Goal: Task Accomplishment & Management: Use online tool/utility

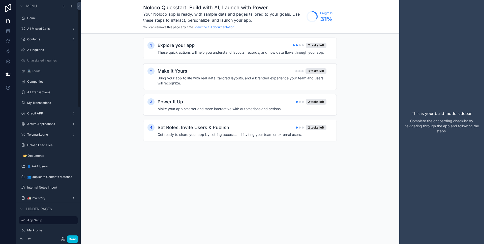
click at [77, 239] on button "Done" at bounding box center [72, 238] width 11 height 7
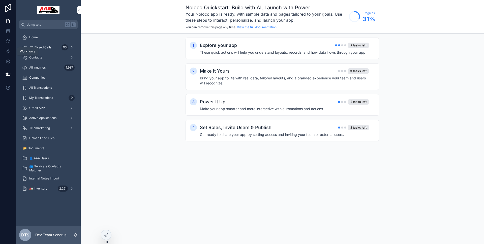
click at [8, 52] on icon at bounding box center [8, 52] width 3 height 4
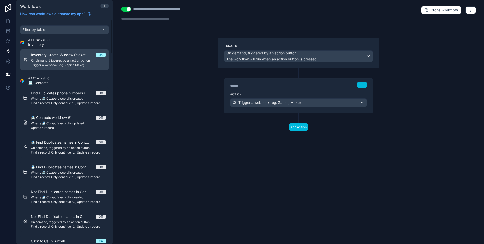
click at [104, 5] on icon at bounding box center [105, 6] width 4 height 4
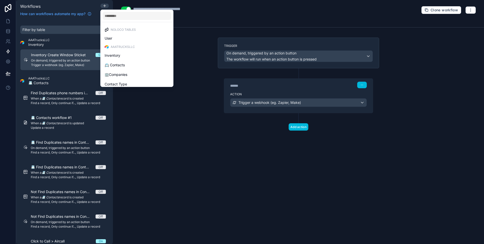
scroll to position [62, 0]
click at [136, 64] on div "Leads" at bounding box center [137, 60] width 71 height 9
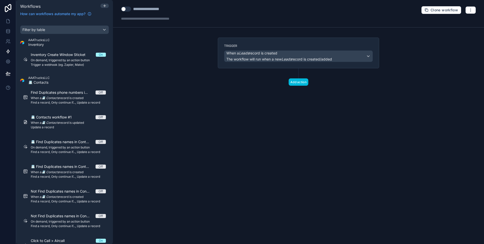
click at [300, 81] on button "Add action" at bounding box center [299, 81] width 20 height 7
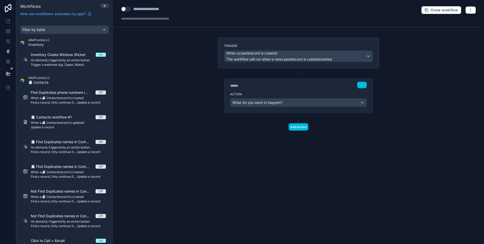
click at [280, 102] on span "What do you want to happen?" at bounding box center [257, 102] width 50 height 4
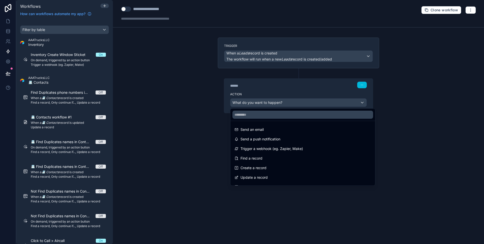
scroll to position [28, 0]
click at [303, 171] on div "Only continue if..." at bounding box center [302, 169] width 137 height 6
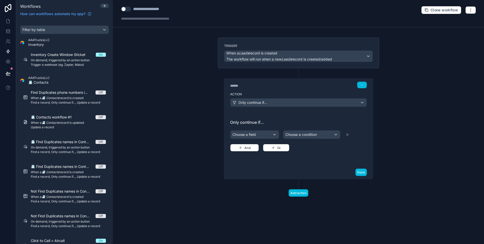
click at [265, 134] on div "Choose a field" at bounding box center [254, 135] width 48 height 8
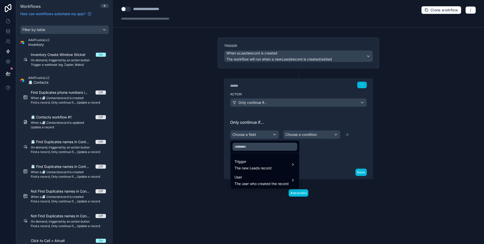
click at [275, 171] on div "Trigger The new Leads record" at bounding box center [264, 164] width 67 height 15
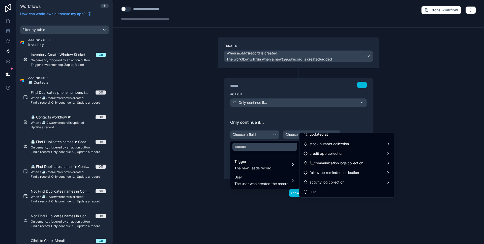
scroll to position [487, 0]
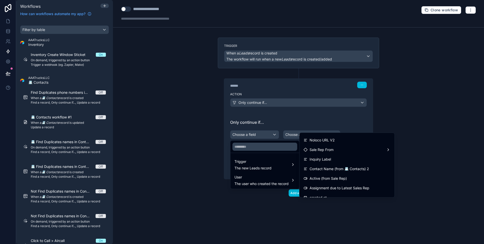
click at [360, 187] on span "Assignment due to Latest Sales Rep" at bounding box center [339, 188] width 60 height 6
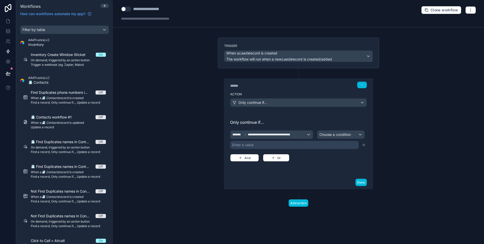
click at [339, 137] on span "Choose a condition" at bounding box center [335, 134] width 32 height 5
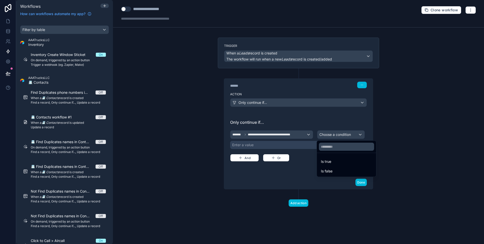
click at [332, 163] on div "Is true" at bounding box center [346, 162] width 51 height 6
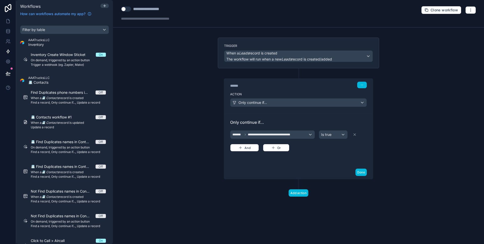
click at [357, 173] on button "Done" at bounding box center [360, 172] width 11 height 7
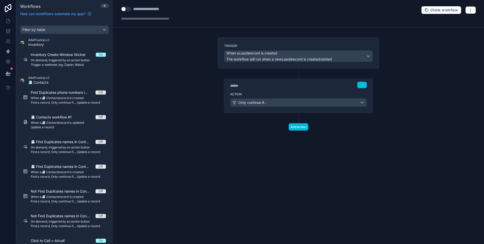
click at [300, 128] on button "Add action" at bounding box center [299, 126] width 20 height 7
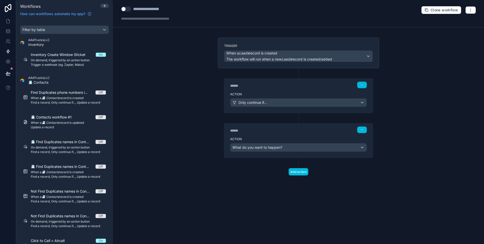
click at [278, 152] on div "Action What do you want to happen?" at bounding box center [298, 146] width 149 height 23
click at [278, 149] on span "What do you want to happen?" at bounding box center [257, 147] width 50 height 4
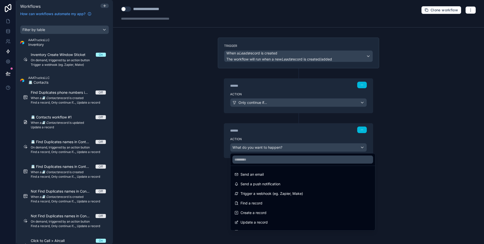
click at [285, 180] on div "Send a push notification" at bounding box center [302, 183] width 143 height 9
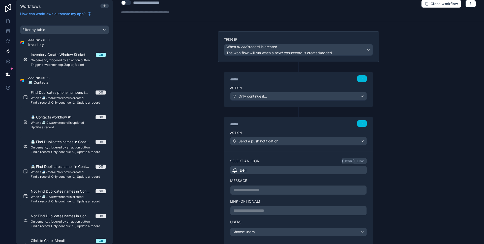
scroll to position [52, 0]
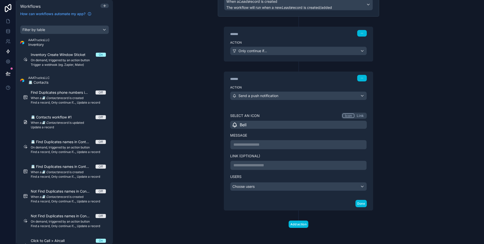
click at [274, 144] on p "**********" at bounding box center [298, 145] width 130 height 6
click at [270, 167] on p "**********" at bounding box center [298, 165] width 130 height 6
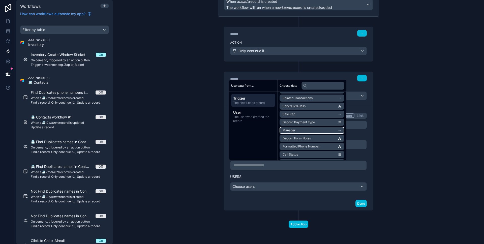
scroll to position [264, 0]
click at [147, 148] on div "**********" at bounding box center [298, 122] width 371 height 244
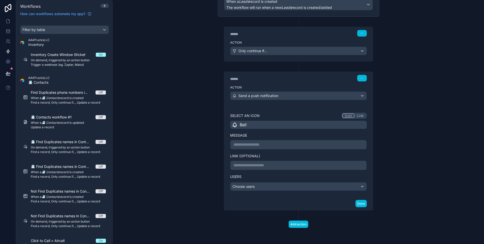
click at [260, 143] on p "**********" at bounding box center [298, 145] width 130 height 6
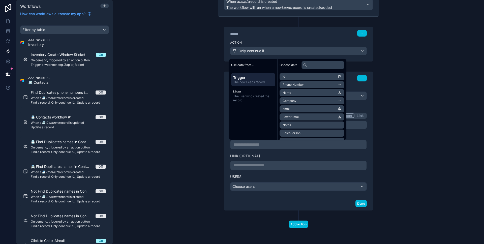
click at [288, 187] on div "Choose users" at bounding box center [298, 186] width 136 height 8
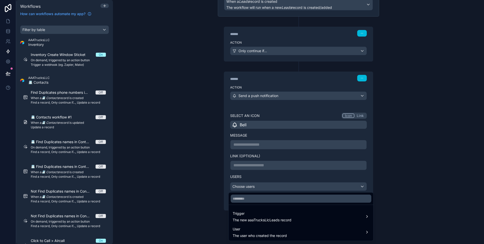
click at [285, 219] on span "The new aaaTrucksLlcLeads record" at bounding box center [262, 219] width 59 height 5
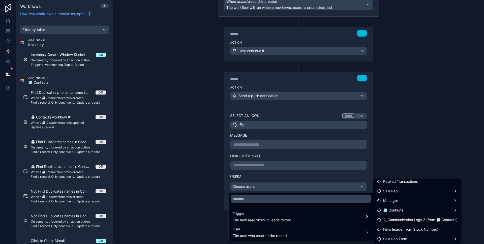
scroll to position [48, 0]
click at [416, 195] on div "Sale Rep" at bounding box center [417, 194] width 80 height 6
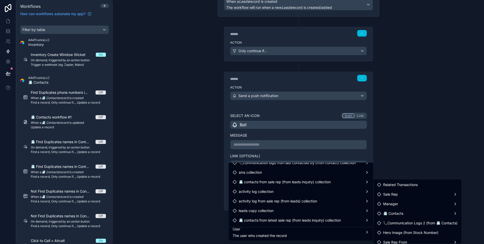
scroll to position [205, 0]
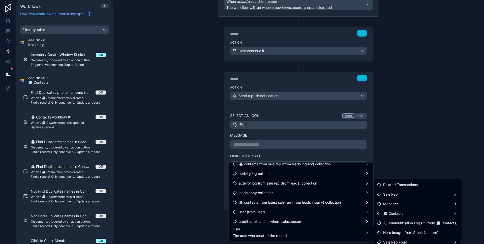
click at [439, 157] on div at bounding box center [242, 122] width 484 height 244
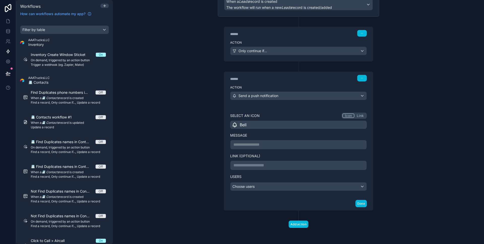
click at [289, 186] on div "Choose users" at bounding box center [298, 186] width 136 height 8
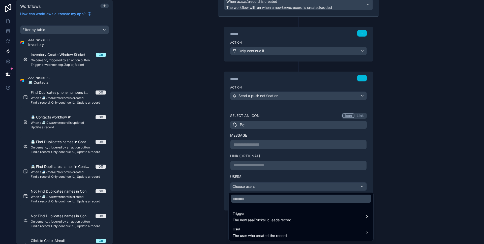
click at [289, 186] on div at bounding box center [242, 122] width 484 height 244
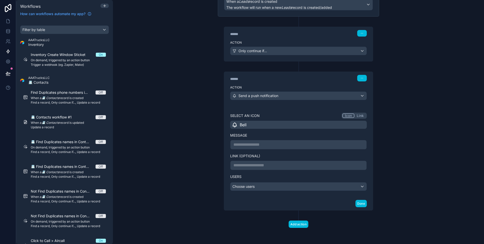
click at [279, 143] on p "**********" at bounding box center [298, 145] width 130 height 6
click at [269, 183] on div "Choose users" at bounding box center [298, 186] width 136 height 8
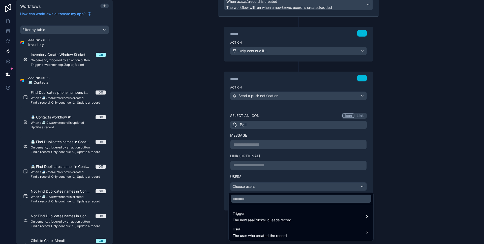
click at [287, 231] on span "User" at bounding box center [260, 229] width 54 height 6
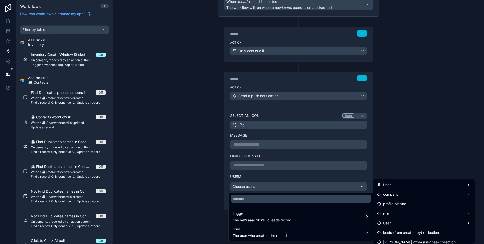
click at [290, 222] on span "The new aaaTrucksLlcLeads record" at bounding box center [262, 219] width 59 height 5
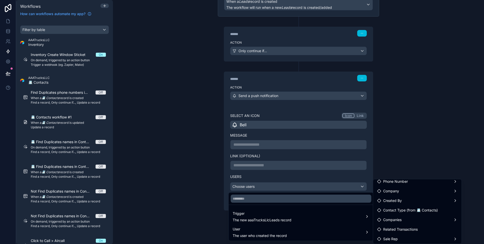
scroll to position [10, 0]
click at [413, 232] on div "Sale Rep" at bounding box center [417, 232] width 80 height 6
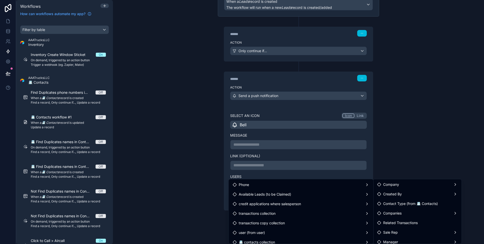
scroll to position [26, 0]
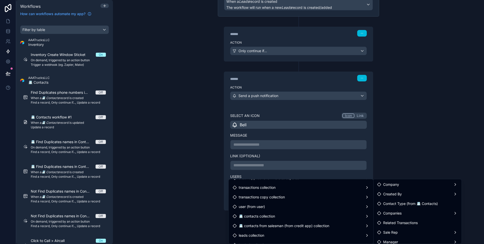
click at [340, 207] on div "user (from user)" at bounding box center [301, 207] width 137 height 6
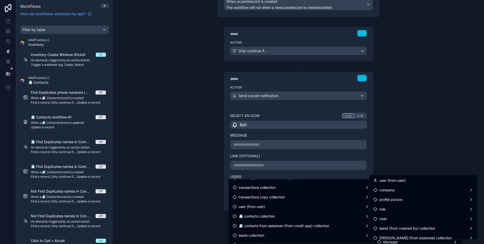
click at [405, 183] on span "user (from user)" at bounding box center [392, 180] width 26 height 6
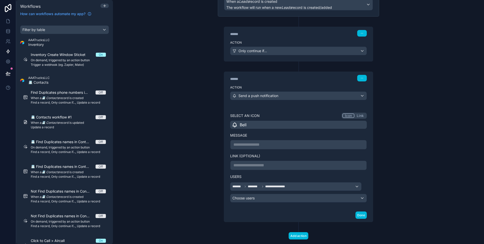
click at [404, 173] on div "**********" at bounding box center [298, 122] width 371 height 244
click at [300, 166] on p "**********" at bounding box center [298, 165] width 130 height 6
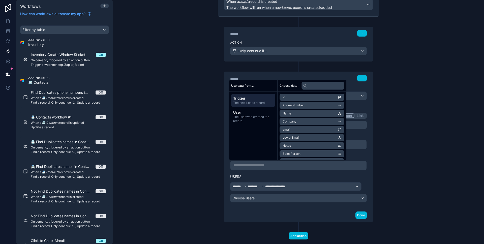
click at [301, 171] on div "**********" at bounding box center [298, 186] width 137 height 32
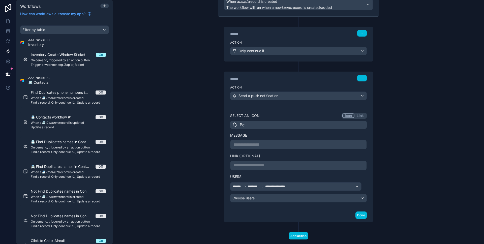
click at [301, 144] on p "**********" at bounding box center [298, 145] width 130 height 6
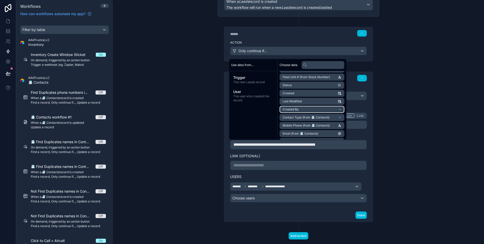
scroll to position [106, 0]
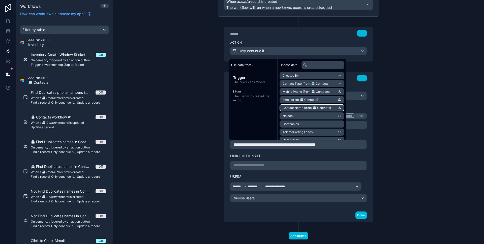
click at [319, 107] on span "Contact Name (from 📇 Contacts)" at bounding box center [306, 108] width 48 height 4
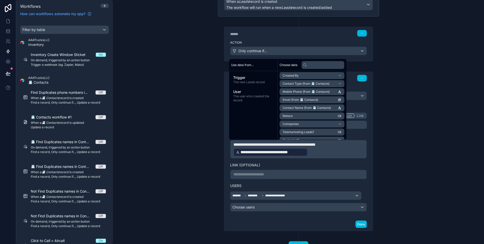
click at [317, 155] on p "**********" at bounding box center [298, 149] width 130 height 15
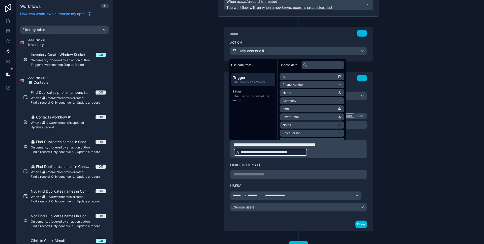
click at [317, 155] on p "**********" at bounding box center [298, 149] width 130 height 15
click at [316, 153] on p "**********" at bounding box center [298, 149] width 130 height 15
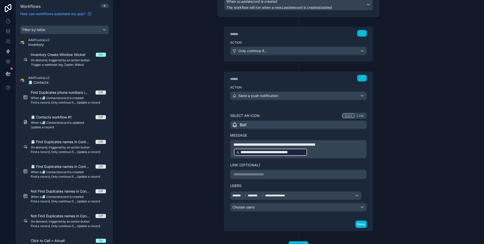
click at [316, 153] on p "**********" at bounding box center [298, 149] width 130 height 15
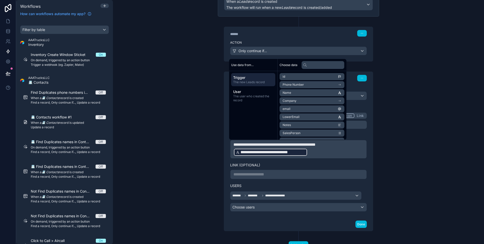
scroll to position [72, 0]
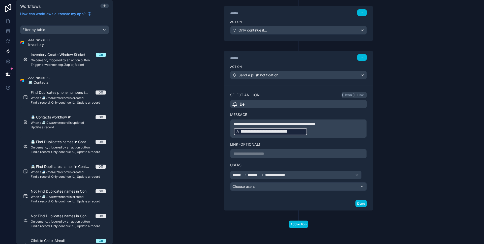
click at [355, 125] on p "**********" at bounding box center [298, 128] width 130 height 15
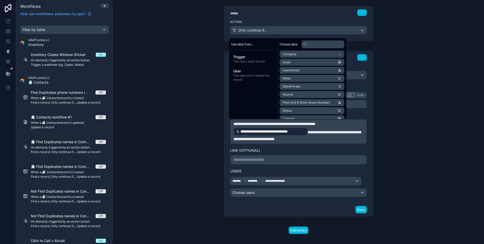
scroll to position [75, 0]
click at [307, 158] on p "**********" at bounding box center [298, 160] width 130 height 6
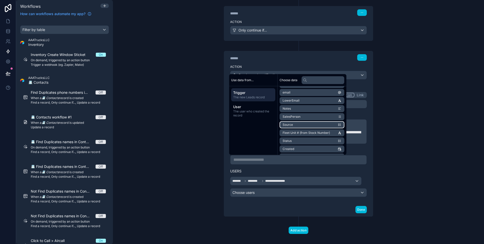
scroll to position [0, 0]
click at [271, 163] on div "**********" at bounding box center [298, 160] width 137 height 10
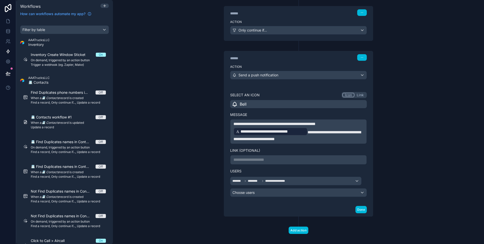
click at [358, 211] on button "Done" at bounding box center [360, 209] width 11 height 7
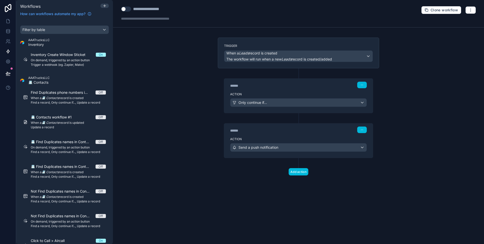
click at [163, 11] on div "**********" at bounding box center [153, 9] width 40 height 6
type div "**********"
click at [151, 39] on div "**********" at bounding box center [298, 122] width 371 height 244
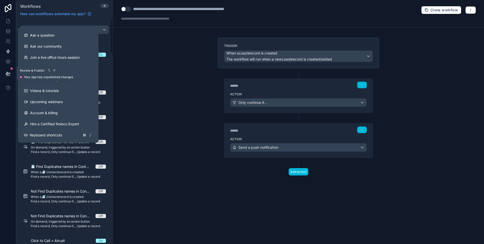
click at [7, 73] on icon at bounding box center [8, 73] width 4 height 3
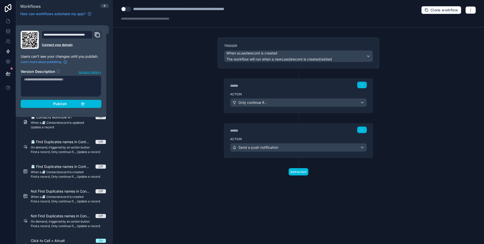
click at [65, 102] on span "Publish" at bounding box center [60, 104] width 14 height 5
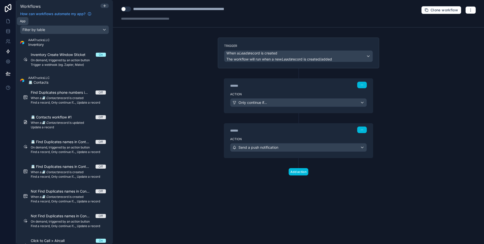
click at [9, 23] on icon at bounding box center [8, 21] width 3 height 4
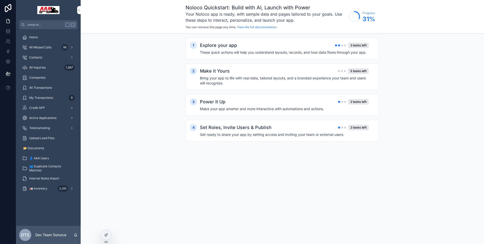
click at [51, 70] on div "All Inquiries 1,987" at bounding box center [48, 68] width 52 height 8
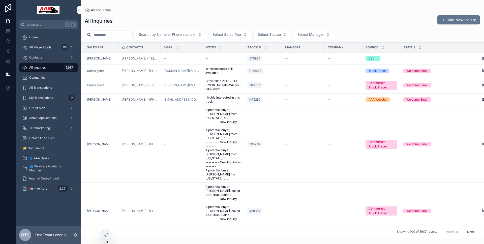
click at [183, 60] on td "--" at bounding box center [182, 58] width 42 height 12
click at [179, 57] on div "--" at bounding box center [182, 58] width 36 height 4
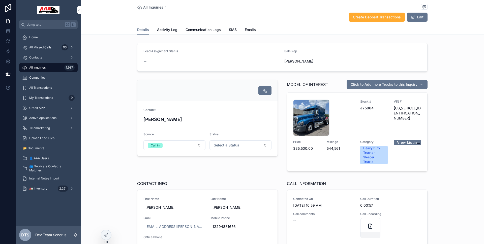
click at [104, 7] on div "All Inquiries Create Deposit Transactions Edit Details Details Activity Log Com…" at bounding box center [282, 17] width 403 height 35
click at [108, 234] on div at bounding box center [106, 235] width 10 height 10
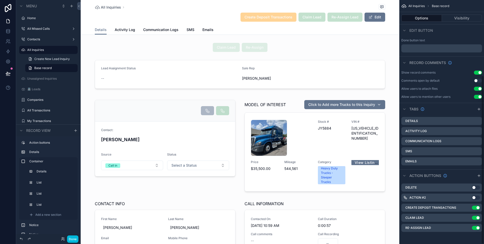
scroll to position [109, 0]
click at [11, 52] on link at bounding box center [8, 51] width 16 height 10
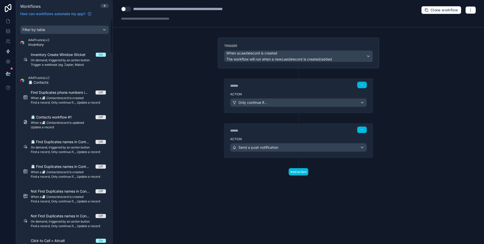
click at [262, 141] on div "Action Send a push notification" at bounding box center [298, 146] width 149 height 23
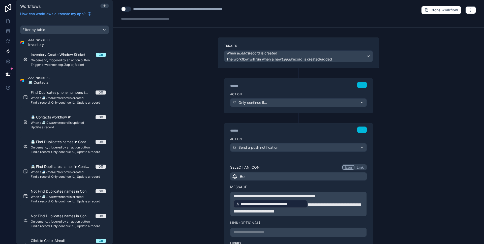
scroll to position [78, 0]
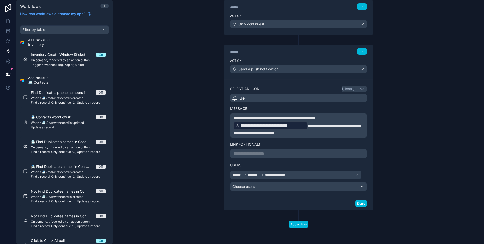
click at [258, 148] on div "**********" at bounding box center [298, 122] width 137 height 73
click at [258, 153] on p "**********" at bounding box center [298, 154] width 130 height 6
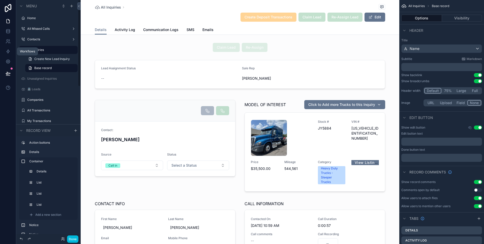
click at [12, 50] on link at bounding box center [8, 51] width 16 height 10
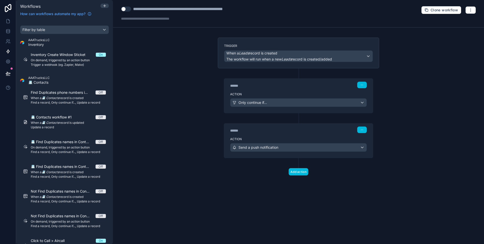
click at [255, 131] on div "******" at bounding box center [268, 130] width 76 height 5
click at [255, 138] on label "Action" at bounding box center [298, 139] width 137 height 4
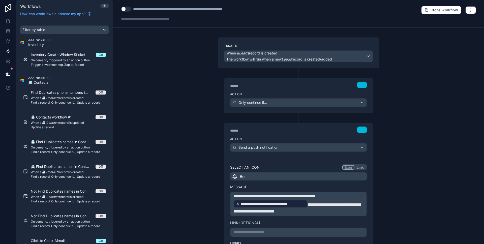
scroll to position [13, 0]
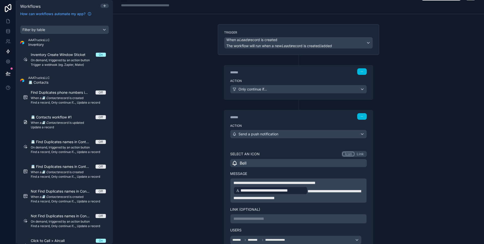
click at [267, 216] on div "**********" at bounding box center [298, 219] width 137 height 10
click at [267, 217] on p "**********" at bounding box center [298, 219] width 130 height 6
drag, startPoint x: 319, startPoint y: 224, endPoint x: 261, endPoint y: 225, distance: 58.0
click at [261, 222] on p "**********" at bounding box center [298, 219] width 130 height 6
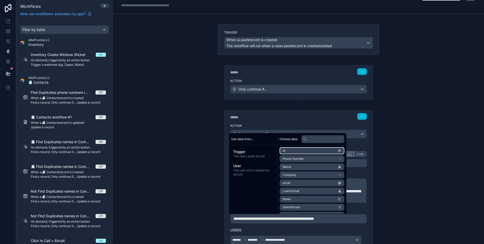
click at [308, 152] on li "id" at bounding box center [311, 150] width 65 height 7
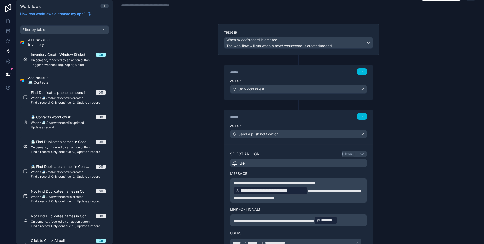
click at [190, 178] on div "**********" at bounding box center [298, 122] width 371 height 244
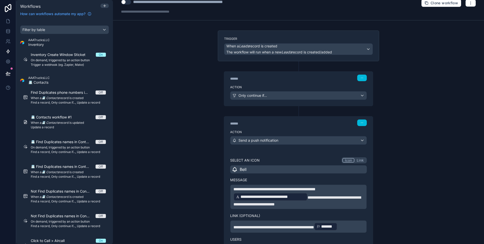
scroll to position [81, 0]
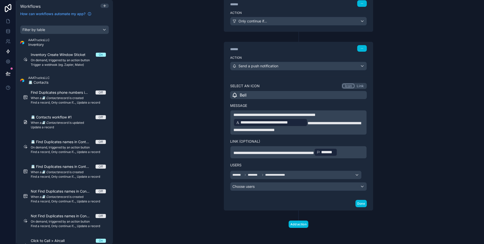
click at [361, 204] on button "Done" at bounding box center [360, 203] width 11 height 7
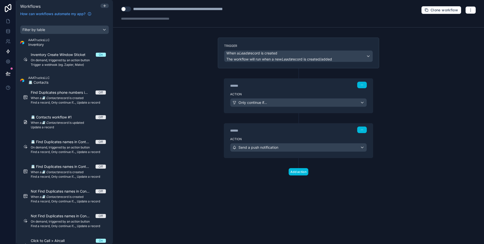
click at [125, 11] on button "Use setting" at bounding box center [126, 9] width 10 height 5
click at [10, 74] on icon at bounding box center [8, 73] width 4 height 3
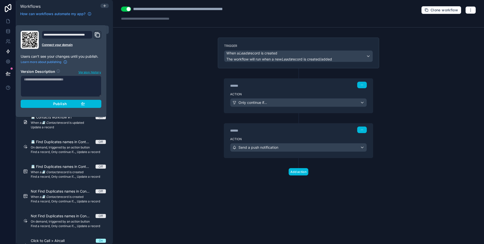
click at [87, 105] on button "Publish" at bounding box center [61, 104] width 81 height 8
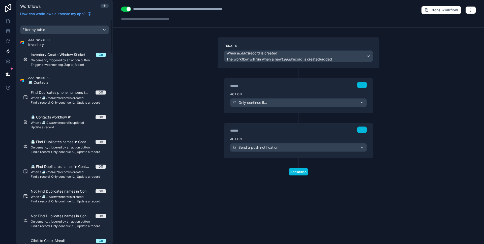
click at [165, 107] on div "**********" at bounding box center [298, 122] width 371 height 244
click at [307, 95] on label "Action" at bounding box center [298, 94] width 137 height 4
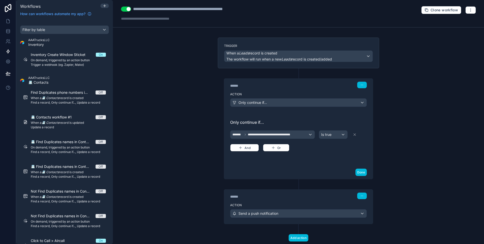
click at [363, 173] on button "Done" at bounding box center [360, 172] width 11 height 7
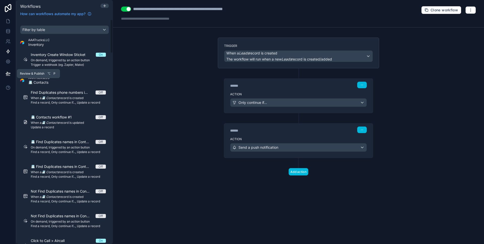
click at [5, 72] on button at bounding box center [8, 74] width 11 height 14
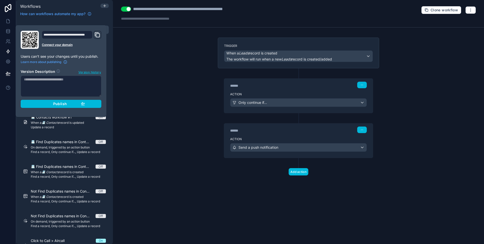
click at [51, 100] on button "Publish" at bounding box center [61, 104] width 81 height 8
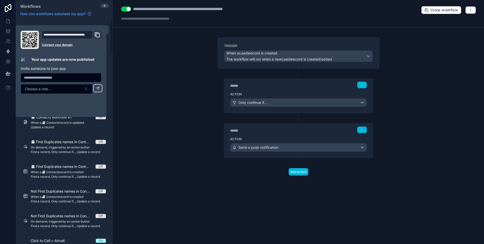
click at [188, 119] on div "**********" at bounding box center [298, 122] width 371 height 244
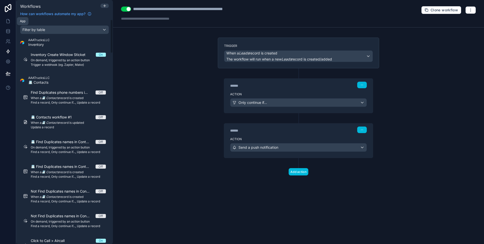
click at [5, 18] on link at bounding box center [8, 21] width 16 height 10
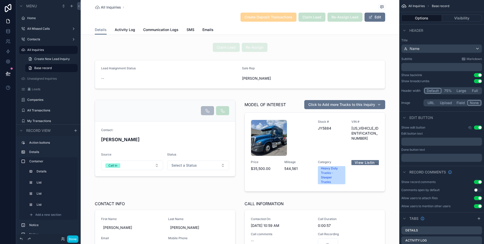
click at [72, 236] on button "Done" at bounding box center [72, 238] width 11 height 7
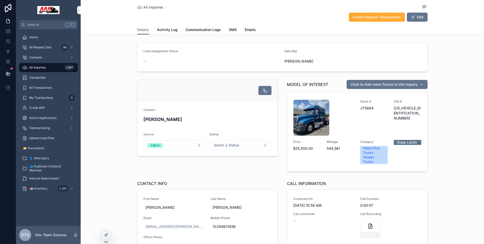
click at [81, 234] on div "Contact: Alex Miller Source Call in Status Select a Status MODEL OF INTEREST Cl…" at bounding box center [282, 227] width 403 height 299
click at [79, 235] on div "DTS Dev Team Sonorus" at bounding box center [48, 235] width 65 height 18
click at [77, 236] on icon "scrollable content" at bounding box center [76, 235] width 4 height 4
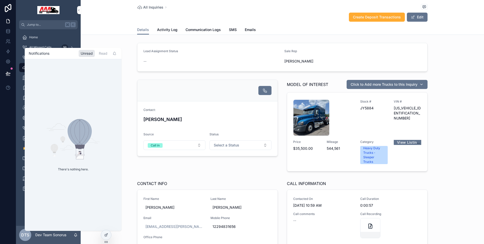
click at [77, 236] on icon "scrollable content" at bounding box center [76, 235] width 4 height 4
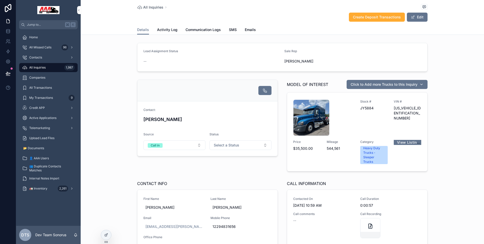
click at [102, 43] on div "Lead Assignment Status -- Sale Rep Steve Benefield" at bounding box center [282, 57] width 403 height 33
click at [9, 25] on link at bounding box center [8, 21] width 16 height 10
click at [10, 55] on link at bounding box center [8, 51] width 16 height 10
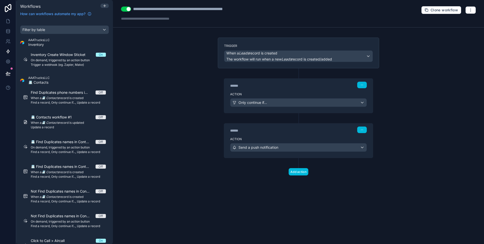
click at [466, 9] on button "button" at bounding box center [470, 10] width 11 height 8
click at [450, 29] on span "Run history" at bounding box center [457, 30] width 24 height 4
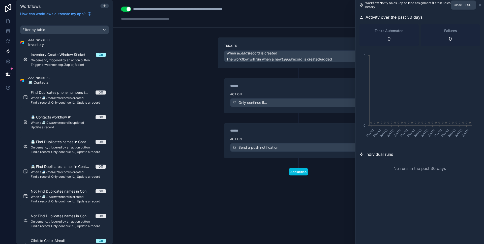
click at [478, 5] on icon at bounding box center [480, 5] width 4 height 4
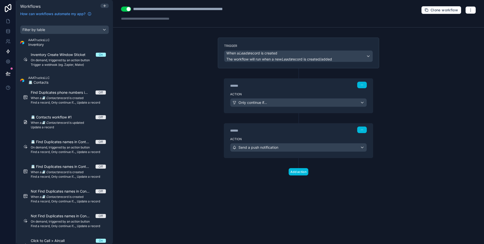
click at [313, 45] on label "Trigger" at bounding box center [298, 46] width 149 height 4
click at [289, 90] on div "Action Only continue if..." at bounding box center [298, 101] width 149 height 23
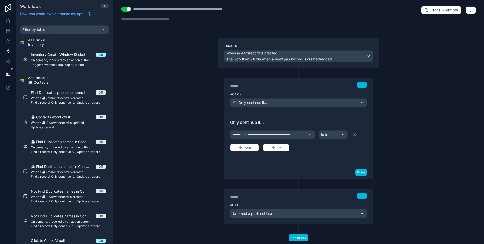
click at [357, 173] on button "Done" at bounding box center [360, 172] width 11 height 7
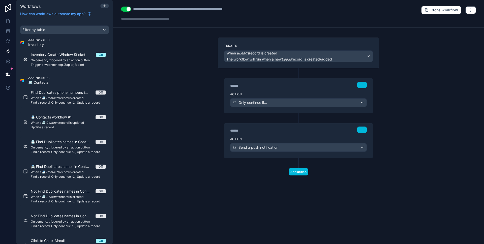
click at [294, 136] on div "Action Send a push notification" at bounding box center [298, 146] width 149 height 23
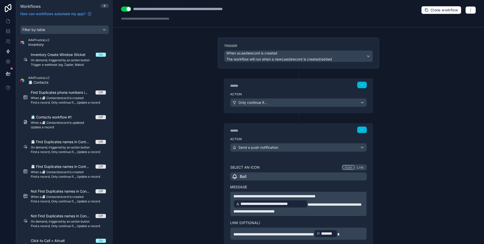
click at [468, 11] on icon "button" at bounding box center [470, 10] width 4 height 4
click at [452, 32] on span "Run history" at bounding box center [453, 30] width 24 height 4
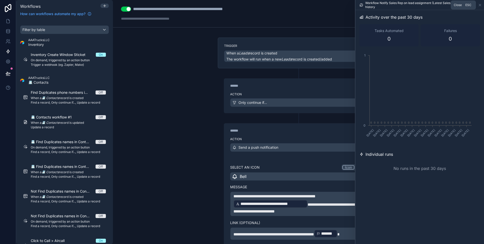
click at [480, 6] on icon at bounding box center [480, 5] width 4 height 4
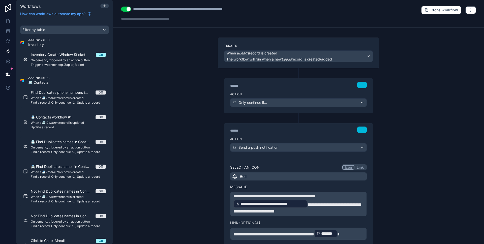
click at [471, 10] on button "button" at bounding box center [470, 10] width 11 height 8
click at [453, 20] on span "Test workflow" at bounding box center [453, 22] width 24 height 4
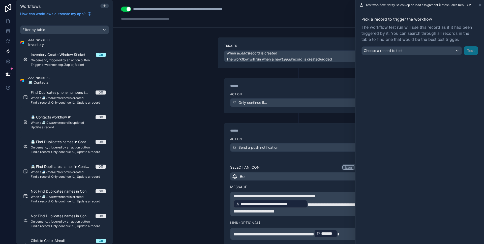
click at [425, 49] on div "Choose a record to test" at bounding box center [412, 51] width 100 height 8
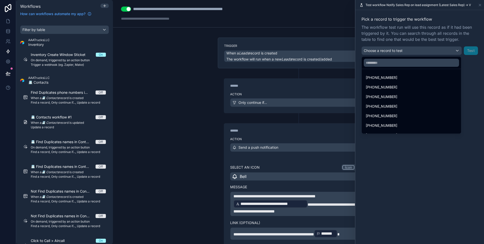
click at [405, 74] on div "[PHONE_NUMBER]" at bounding box center [411, 77] width 97 height 9
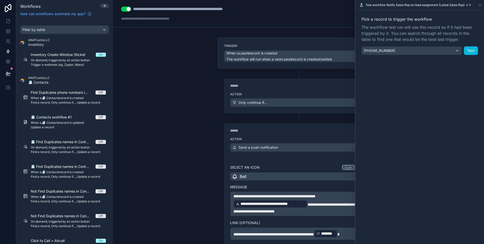
click at [474, 51] on button "Test" at bounding box center [471, 50] width 14 height 9
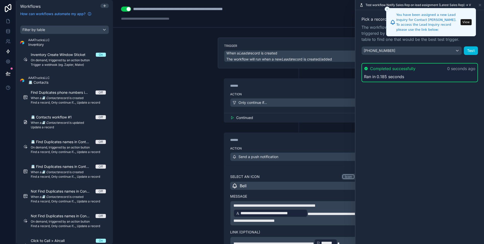
click at [387, 8] on icon "Close toast" at bounding box center [387, 9] width 3 height 3
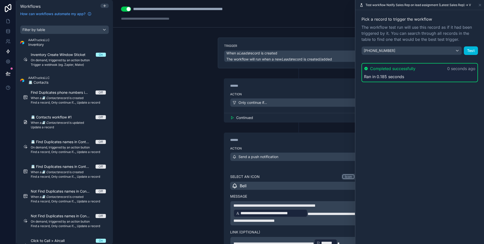
scroll to position [87, 0]
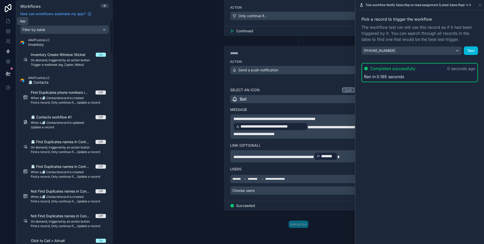
click at [1, 20] on link at bounding box center [8, 21] width 16 height 10
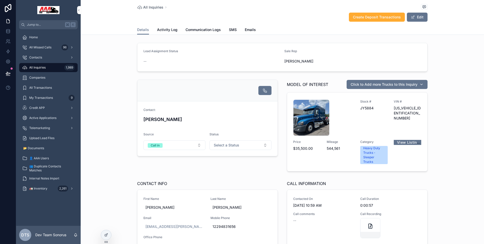
click at [75, 233] on icon "scrollable content" at bounding box center [76, 235] width 4 height 4
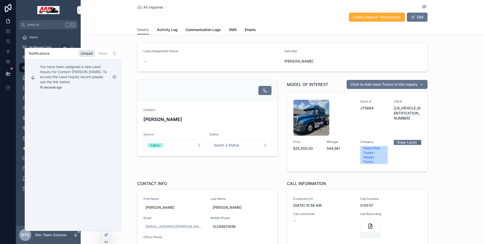
click at [103, 236] on div at bounding box center [106, 235] width 10 height 10
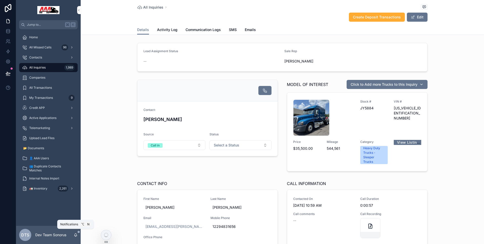
click at [77, 234] on icon "scrollable content" at bounding box center [76, 235] width 4 height 4
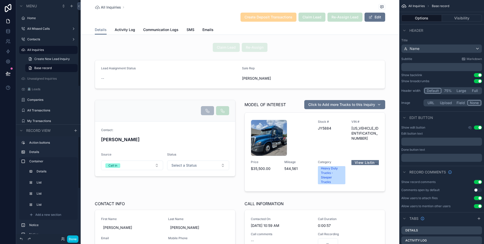
click at [72, 235] on div "Done" at bounding box center [48, 239] width 65 height 10
click at [72, 236] on button "Done" at bounding box center [72, 238] width 11 height 7
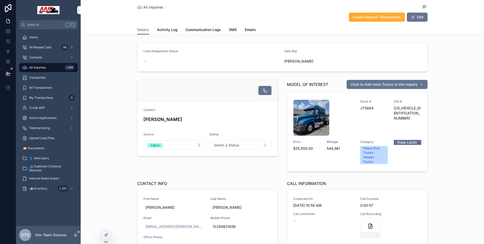
click at [76, 231] on div "DTS Dev Team Sonorus" at bounding box center [48, 235] width 65 height 18
click at [77, 235] on icon "scrollable content" at bounding box center [76, 235] width 4 height 4
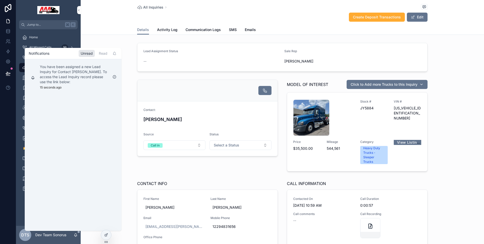
click at [76, 82] on p "You have been assigned a new Lead Inquiry for Contact [PERSON_NAME]. To access …" at bounding box center [74, 74] width 69 height 20
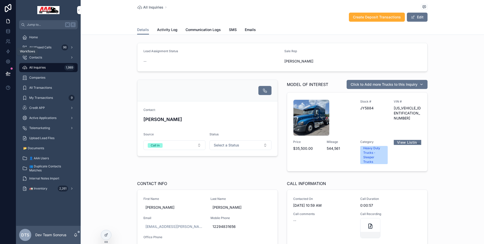
click at [12, 53] on link at bounding box center [8, 51] width 16 height 10
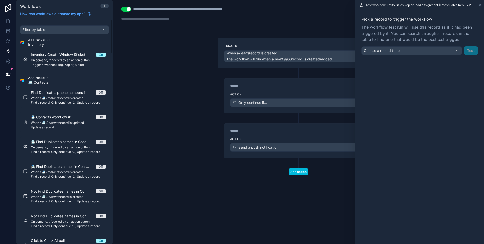
click at [302, 132] on div "******" at bounding box center [268, 130] width 76 height 5
click at [301, 135] on div "****** Step 2" at bounding box center [298, 129] width 149 height 12
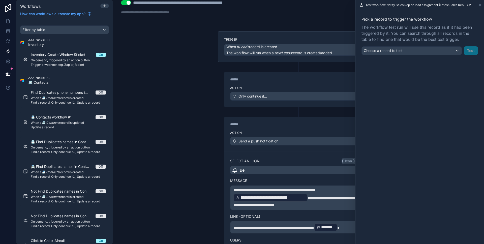
scroll to position [64, 0]
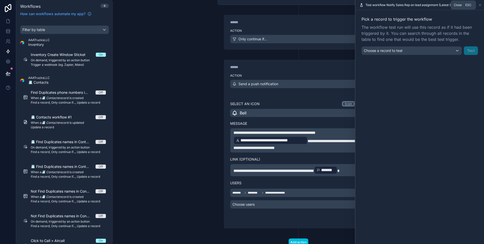
click at [478, 5] on icon at bounding box center [480, 5] width 4 height 4
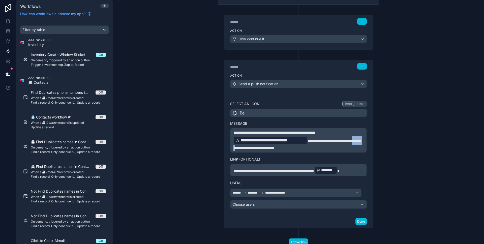
drag, startPoint x: 245, startPoint y: 149, endPoint x: 232, endPoint y: 150, distance: 13.4
click at [233, 150] on span "**********" at bounding box center [296, 144] width 127 height 11
click at [363, 223] on button "Done" at bounding box center [360, 221] width 11 height 7
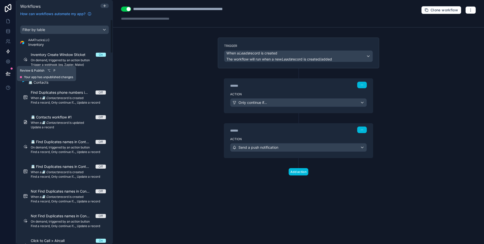
click at [7, 76] on icon at bounding box center [8, 73] width 5 height 5
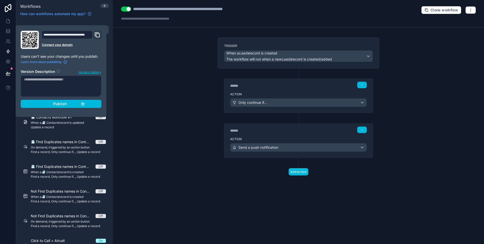
click at [40, 101] on button "Publish" at bounding box center [61, 104] width 81 height 8
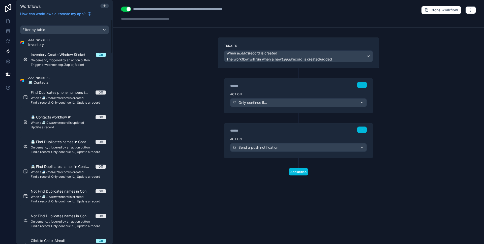
click at [438, 57] on div "**********" at bounding box center [298, 122] width 371 height 244
click at [314, 47] on label "Trigger" at bounding box center [298, 46] width 149 height 4
click at [321, 60] on span "The workflow will run when a new Leads record is created/added" at bounding box center [279, 59] width 106 height 4
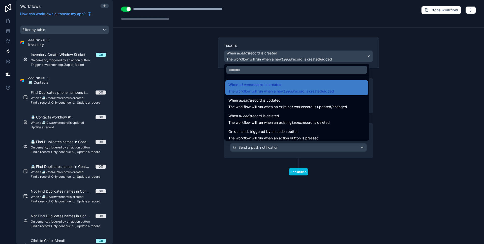
click at [319, 49] on div at bounding box center [242, 122] width 484 height 244
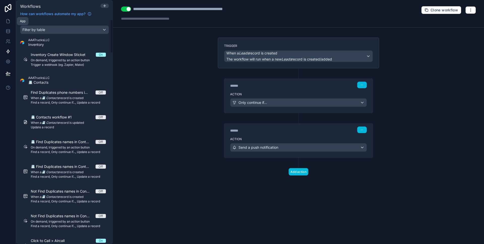
click at [10, 21] on icon at bounding box center [8, 21] width 5 height 5
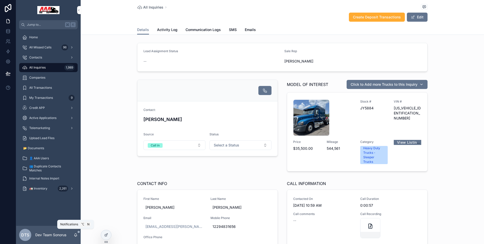
click at [74, 235] on icon "scrollable content" at bounding box center [76, 235] width 4 height 4
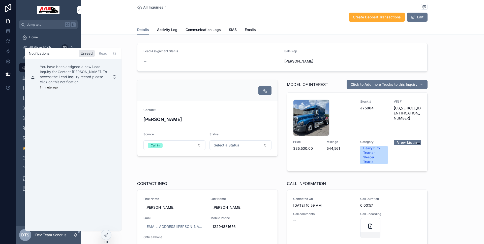
click at [100, 58] on div "Notifications Unread Read" at bounding box center [73, 53] width 97 height 11
click at [101, 55] on div "Read" at bounding box center [103, 53] width 13 height 7
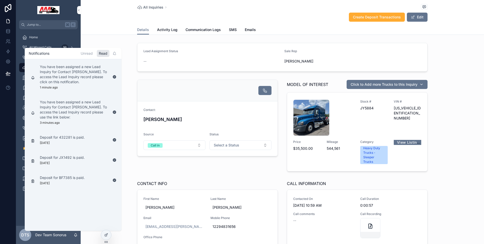
click at [72, 139] on p "Deposit for 432281 is paid." at bounding box center [62, 137] width 45 height 5
click at [50, 144] on p "[DATE]" at bounding box center [45, 143] width 10 height 4
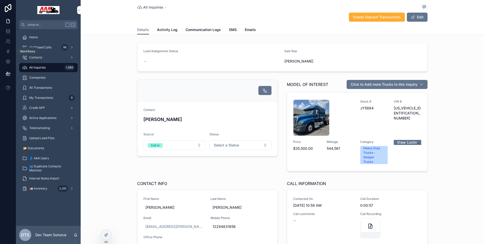
click at [9, 54] on link at bounding box center [8, 51] width 16 height 10
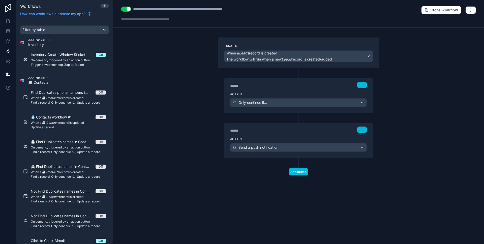
click at [66, 63] on span "Trigger a webhook (eg. Zapier, Make)" at bounding box center [68, 65] width 75 height 4
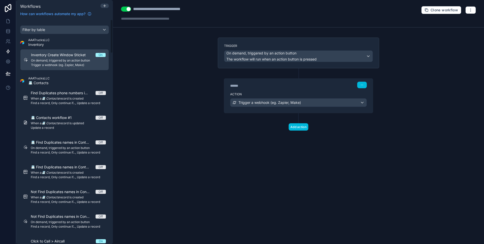
click at [60, 115] on span "📇 Contacts workflow #1" at bounding box center [54, 117] width 47 height 5
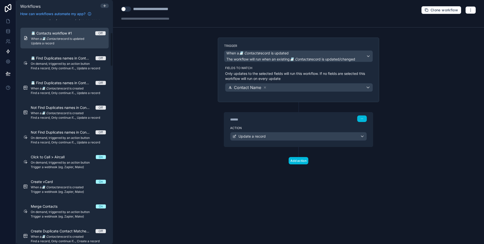
scroll to position [87, 0]
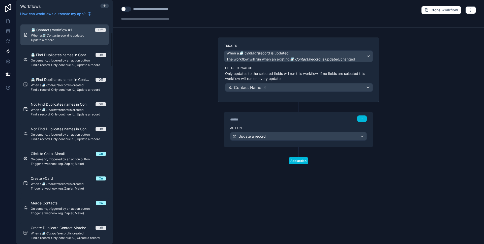
click at [77, 158] on span "On demand, triggered by an action button" at bounding box center [68, 159] width 75 height 4
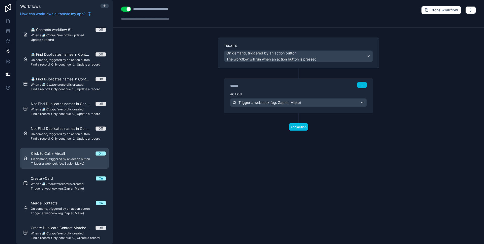
click at [278, 90] on div "Action Trigger a webhook (eg. Zapier, Make)" at bounding box center [298, 101] width 149 height 23
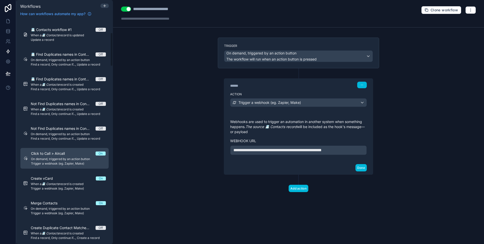
click at [52, 186] on div "Create vCard On When a 📇 Contacts record is created Trigger a webhook (eg. Zapi…" at bounding box center [68, 183] width 75 height 15
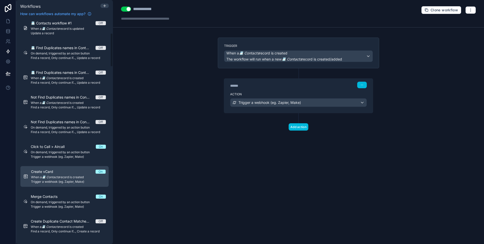
scroll to position [166, 0]
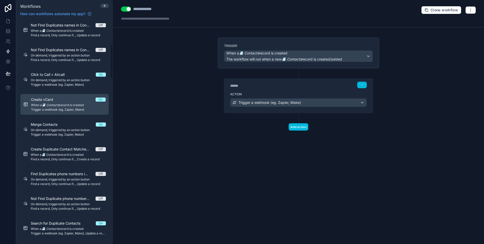
click at [71, 180] on span "On demand, triggered by an action button" at bounding box center [68, 179] width 75 height 4
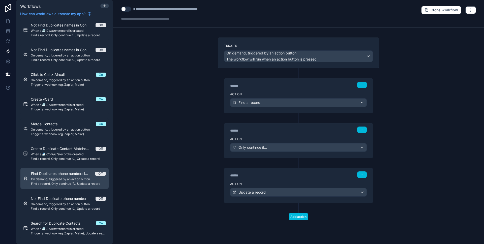
scroll to position [250, 0]
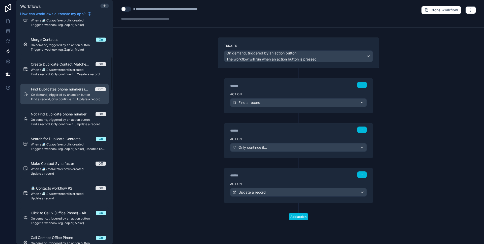
click at [71, 138] on span "Search for Duplicate Contacts" at bounding box center [59, 138] width 56 height 5
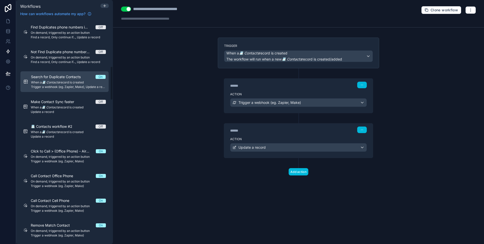
scroll to position [338, 0]
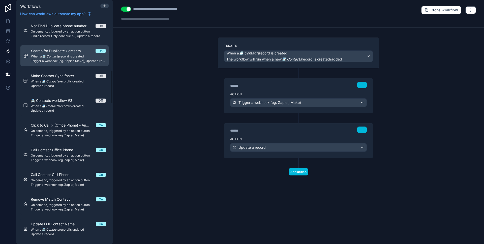
click at [72, 155] on span "On demand, triggered by an action button" at bounding box center [68, 155] width 75 height 4
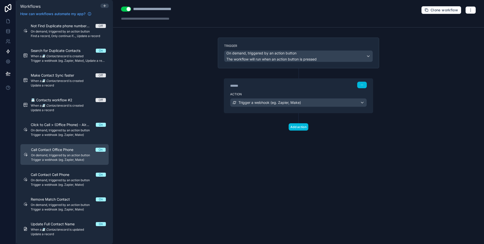
click at [71, 122] on span "Click to Call > (Office Phone) - Aircall" at bounding box center [63, 124] width 65 height 5
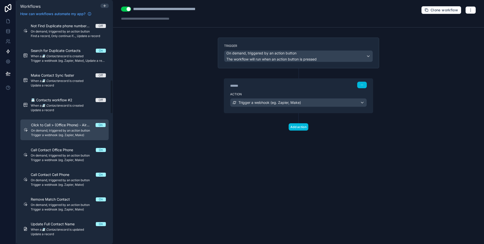
scroll to position [403, 0]
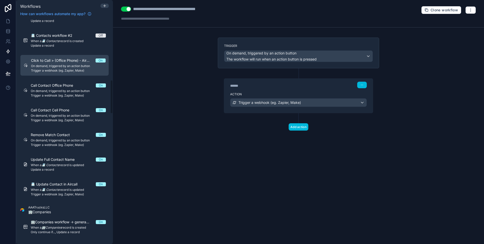
click at [64, 118] on div "Call Contact Cell Phone On On demand, triggered by an action button Trigger a w…" at bounding box center [68, 115] width 75 height 15
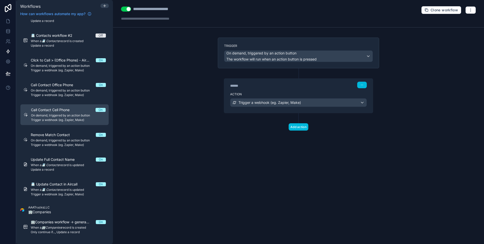
click at [63, 139] on span "On demand, triggered by an action button" at bounding box center [68, 140] width 75 height 4
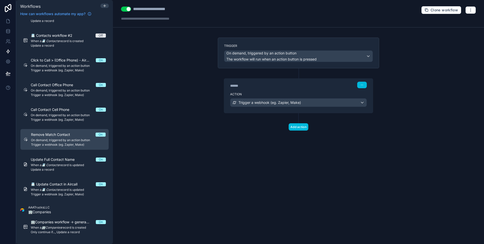
click at [62, 163] on div "Update Full Contact Name On When a 📇 Contacts record is updated Update a record" at bounding box center [68, 164] width 75 height 15
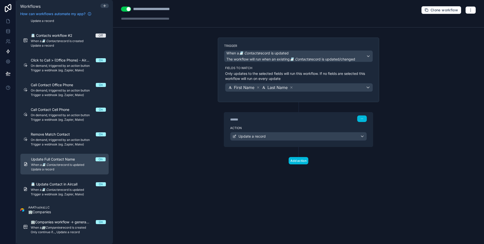
click at [276, 118] on div "******" at bounding box center [268, 119] width 76 height 5
click at [268, 124] on div "Action Update a record" at bounding box center [298, 135] width 149 height 23
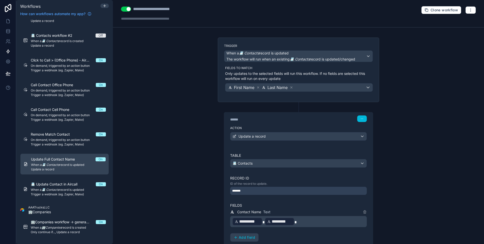
scroll to position [49, 0]
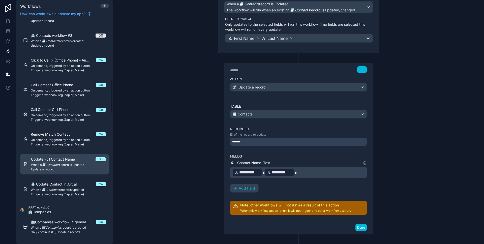
click at [60, 189] on span "When a 📇 Contacts record is updated" at bounding box center [68, 190] width 75 height 4
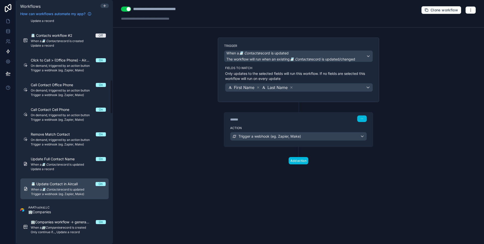
scroll to position [480, 0]
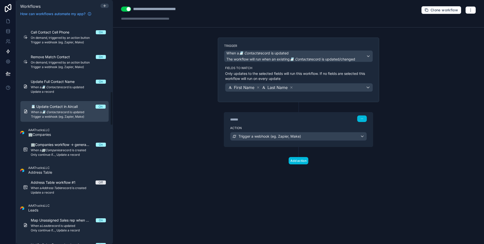
click at [72, 148] on div "🏢Companies workflow -> generate clean address when new record is created On Whe…" at bounding box center [68, 149] width 75 height 15
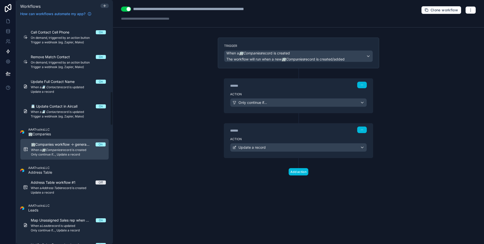
click at [272, 132] on div "******" at bounding box center [268, 130] width 76 height 5
click at [271, 135] on div "Action Update a record" at bounding box center [298, 146] width 149 height 23
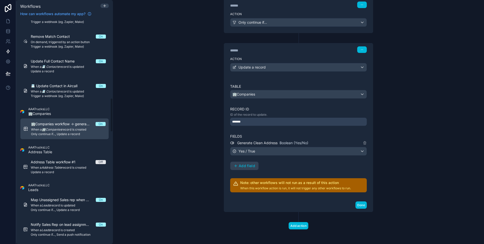
scroll to position [524, 0]
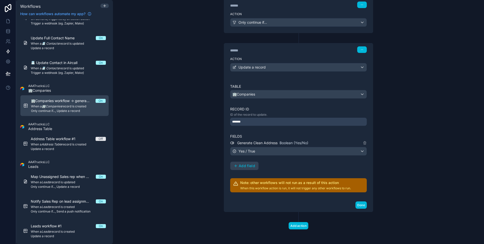
click at [67, 177] on span "Map Unassigned Sales rep when status in Leads is Available to All -> V1" at bounding box center [63, 176] width 65 height 5
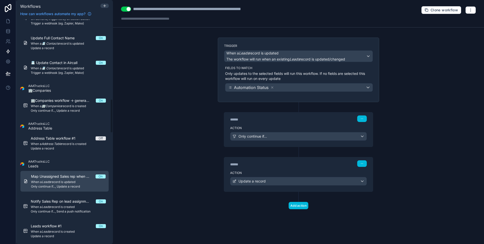
scroll to position [544, 0]
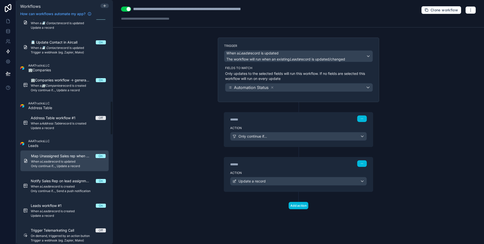
click at [68, 184] on div "Notify Sales Rep on lead assignment (Latest Sales Rep) -> V On When a Leads rec…" at bounding box center [68, 185] width 75 height 15
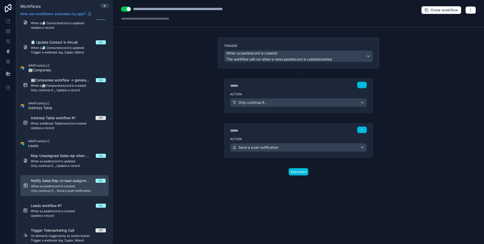
click at [267, 134] on div "****** Step 2" at bounding box center [298, 129] width 149 height 12
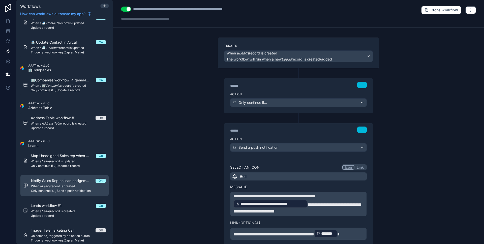
scroll to position [61, 0]
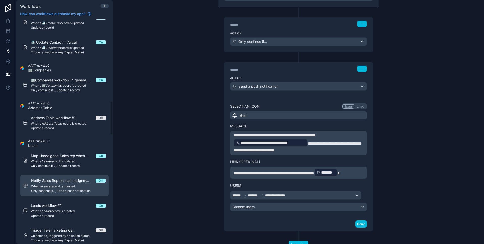
drag, startPoint x: 65, startPoint y: 214, endPoint x: 143, endPoint y: 185, distance: 83.6
click at [65, 214] on span "Update a record" at bounding box center [68, 216] width 75 height 4
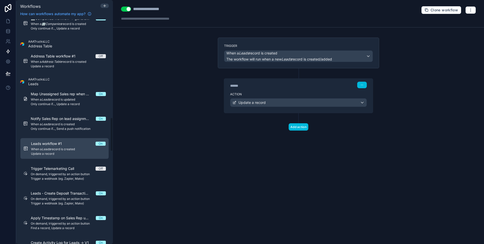
scroll to position [679, 0]
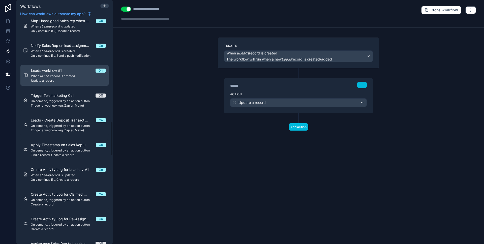
click at [71, 120] on span "Leads - Create Deposit Transaction Rows" at bounding box center [63, 120] width 65 height 5
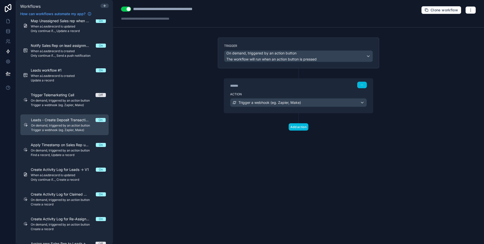
click at [67, 150] on span "On demand, triggered by an action button" at bounding box center [68, 150] width 75 height 4
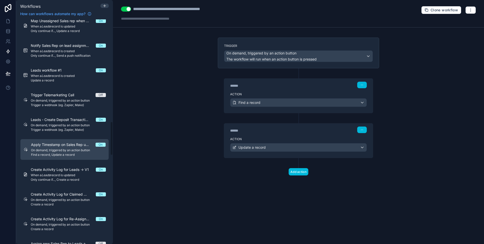
click at [278, 135] on div "****** Step 2" at bounding box center [298, 129] width 149 height 12
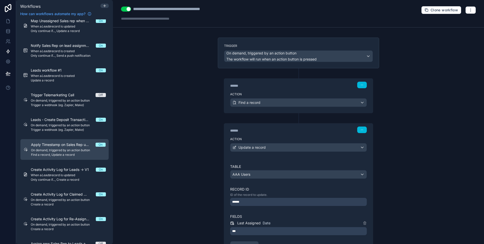
scroll to position [81, 0]
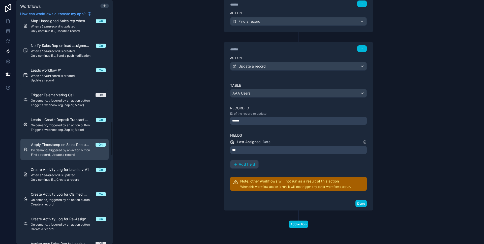
click at [58, 178] on span "Only continue if..., Create a record" at bounding box center [68, 180] width 75 height 4
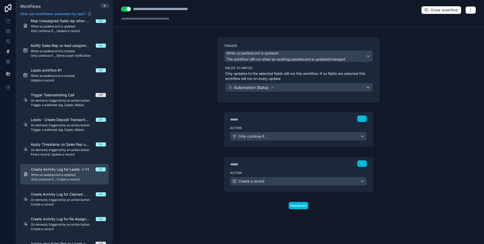
click at [266, 167] on div "****** Step 2" at bounding box center [298, 163] width 149 height 12
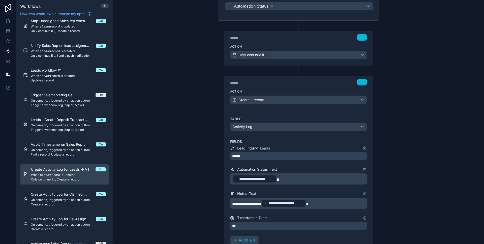
scroll to position [88, 0]
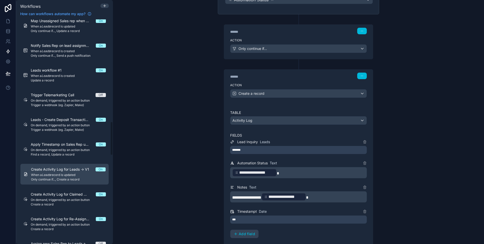
click at [55, 200] on span "On demand, triggered by an action button" at bounding box center [68, 200] width 75 height 4
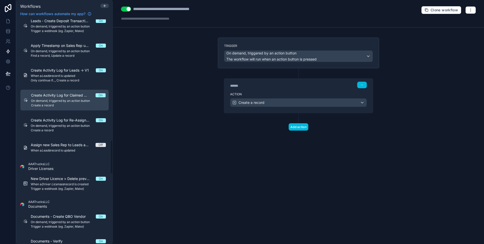
scroll to position [804, 0]
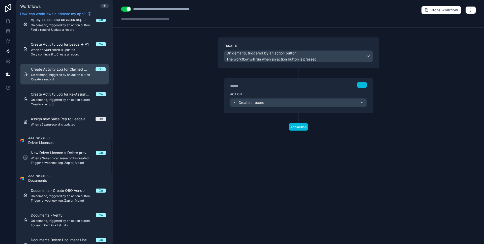
click at [64, 161] on span "Trigger a webhook (eg. Zapier, Make)" at bounding box center [68, 163] width 75 height 4
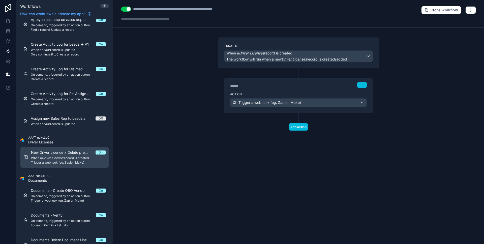
click at [268, 86] on div "******" at bounding box center [268, 85] width 76 height 5
click at [259, 96] on div "Action Trigger a webhook (eg. Zapier, Make)" at bounding box center [298, 101] width 149 height 23
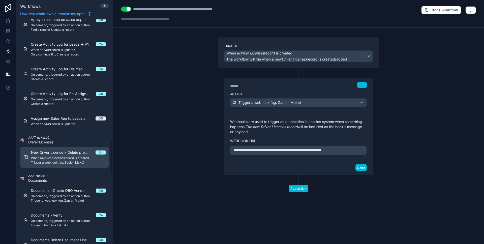
click at [61, 194] on div "Documents - Create QBO Vendor On On demand, triggered by an action button Trigg…" at bounding box center [68, 195] width 75 height 15
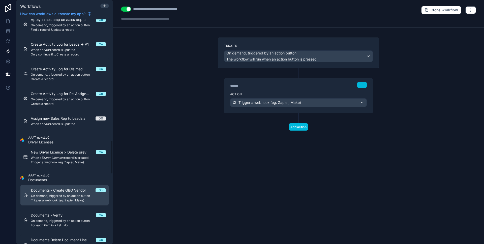
scroll to position [892, 0]
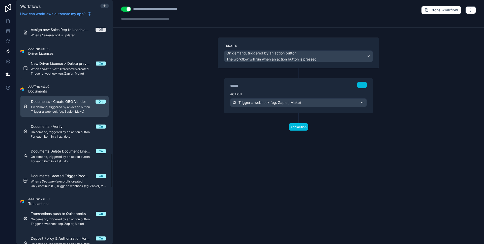
click at [65, 156] on span "On demand, triggered by an action button" at bounding box center [68, 157] width 75 height 4
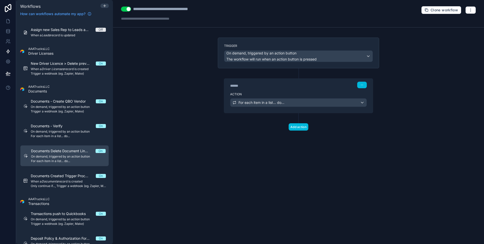
click at [67, 132] on span "On demand, triggered by an action button" at bounding box center [68, 132] width 75 height 4
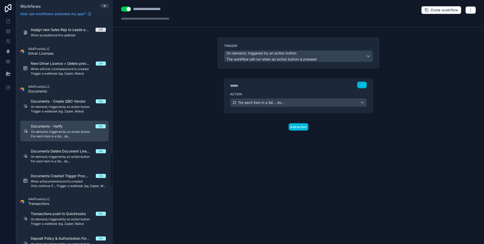
click at [296, 88] on div "****** Step 1" at bounding box center [298, 85] width 149 height 12
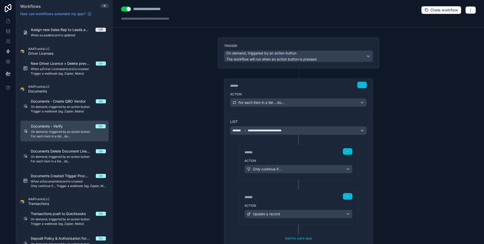
scroll to position [51, 0]
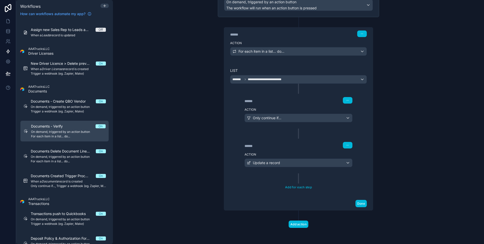
click at [284, 150] on div "Action Update a record" at bounding box center [298, 161] width 120 height 23
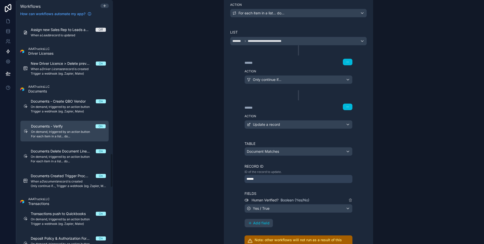
scroll to position [896, 0]
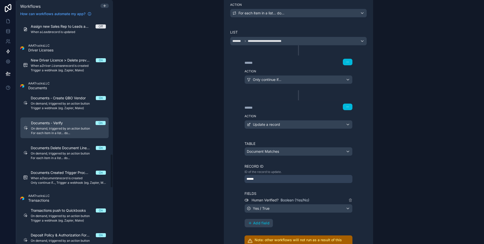
click at [34, 175] on span "Documents Created Trigger Processing" at bounding box center [63, 172] width 65 height 5
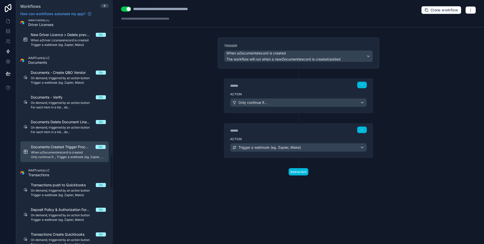
scroll to position [947, 0]
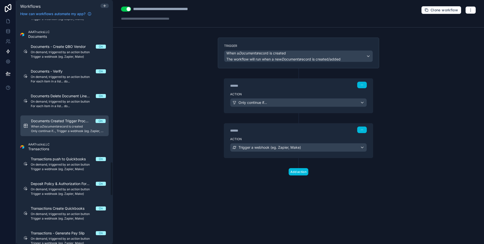
click at [75, 169] on span "Trigger a webhook (eg. Zapier, Make)" at bounding box center [68, 169] width 75 height 4
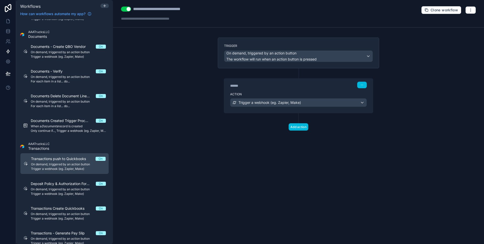
scroll to position [1004, 0]
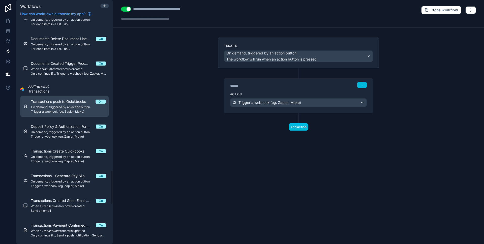
click at [64, 137] on span "Trigger a webhook (eg. Zapier, Make)" at bounding box center [68, 137] width 75 height 4
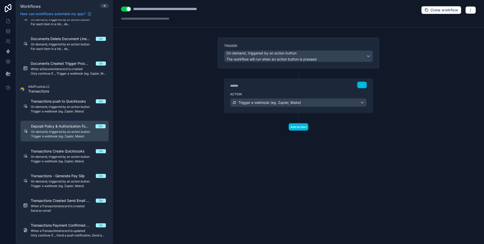
click at [62, 154] on div "Transactions Create Quickbooks On On demand, triggered by an action button Trig…" at bounding box center [68, 156] width 75 height 15
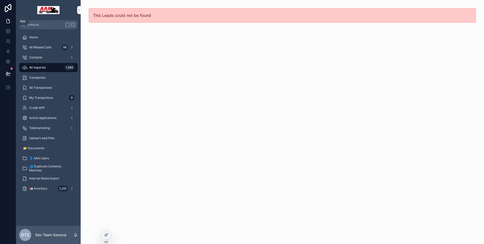
click at [10, 23] on icon at bounding box center [8, 21] width 5 height 5
click at [8, 52] on icon at bounding box center [8, 51] width 5 height 5
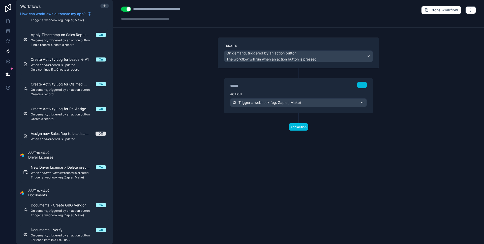
scroll to position [782, 0]
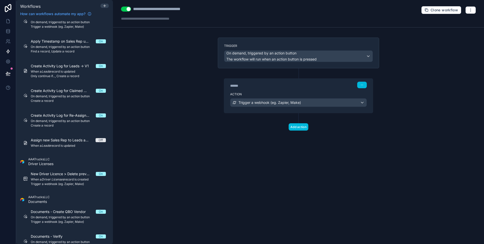
click at [69, 144] on span "When a Leads record is updated" at bounding box center [68, 146] width 75 height 4
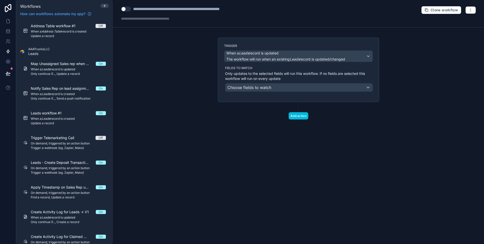
scroll to position [603, 0]
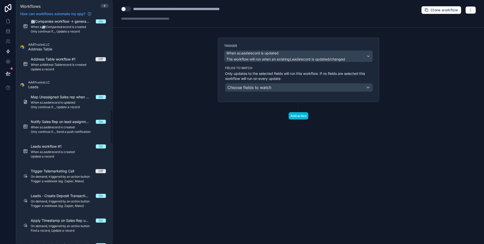
click at [68, 130] on span "Only continue if..., Send a push notification" at bounding box center [68, 132] width 75 height 4
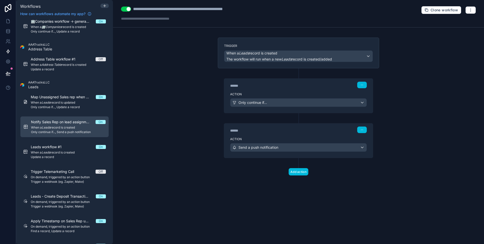
click at [279, 91] on div "Action Only continue if..." at bounding box center [298, 101] width 149 height 23
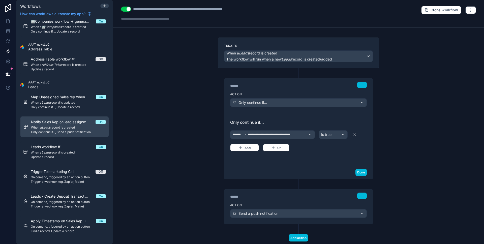
click at [298, 198] on div "******" at bounding box center [268, 196] width 76 height 5
click at [307, 201] on div "****** Step 2" at bounding box center [298, 196] width 149 height 12
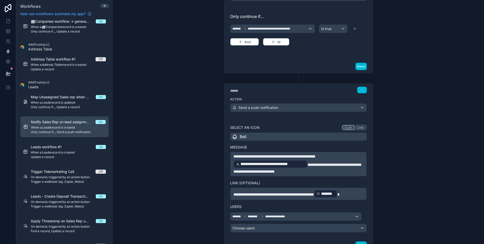
scroll to position [117, 0]
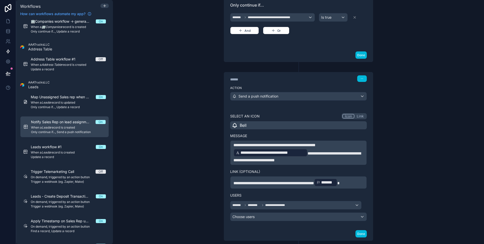
click at [340, 160] on p "**********" at bounding box center [298, 152] width 130 height 21
drag, startPoint x: 339, startPoint y: 160, endPoint x: 260, endPoint y: 160, distance: 79.6
click at [260, 160] on p "**********" at bounding box center [298, 152] width 130 height 21
click at [356, 181] on p "**********" at bounding box center [298, 182] width 130 height 9
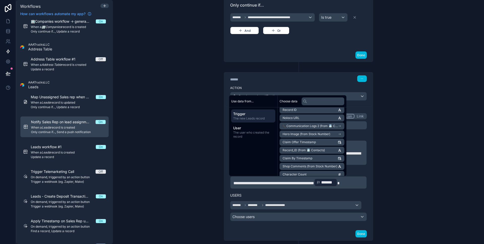
scroll to position [303, 0]
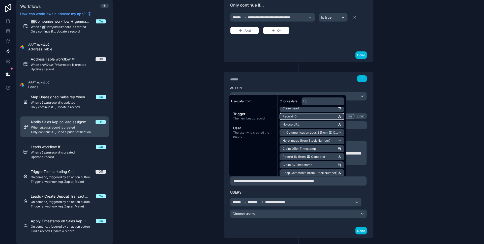
click at [327, 119] on li "Record ID" at bounding box center [311, 116] width 65 height 7
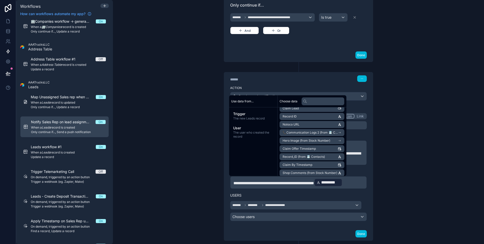
click at [361, 236] on button "Done" at bounding box center [360, 233] width 11 height 7
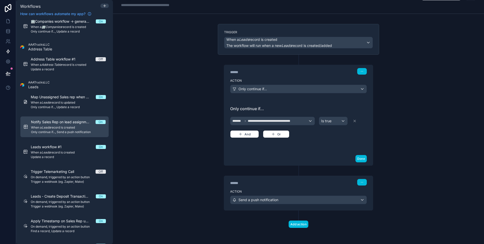
scroll to position [14, 0]
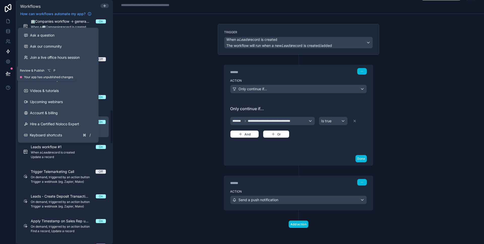
click at [7, 74] on icon at bounding box center [8, 73] width 4 height 3
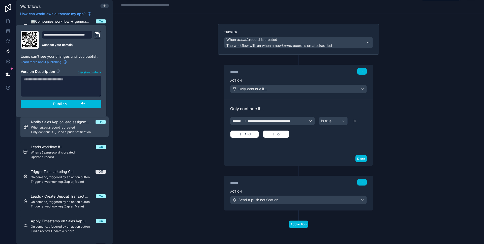
click at [44, 102] on div "Publish" at bounding box center [61, 104] width 48 height 5
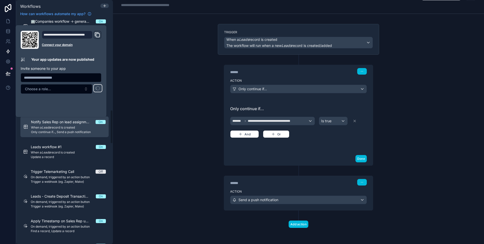
drag, startPoint x: 138, startPoint y: 104, endPoint x: 146, endPoint y: 110, distance: 10.2
click at [138, 104] on div "**********" at bounding box center [298, 122] width 371 height 244
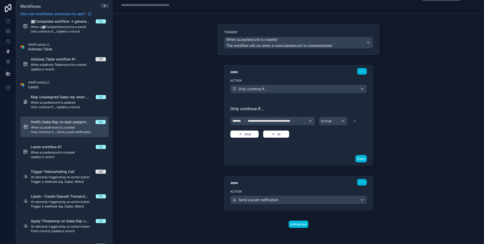
click at [358, 157] on button "Done" at bounding box center [360, 158] width 11 height 7
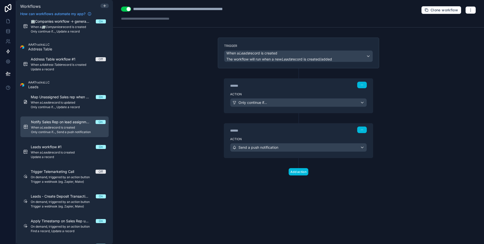
click at [467, 12] on button "button" at bounding box center [470, 10] width 11 height 8
click at [454, 23] on span "Test workflow" at bounding box center [457, 22] width 24 height 4
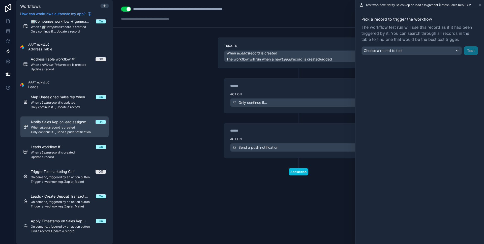
click at [410, 51] on div "Choose a record to test" at bounding box center [412, 51] width 100 height 8
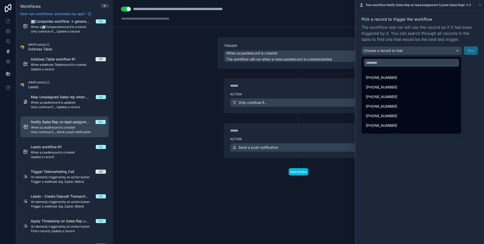
click at [399, 74] on div "[PHONE_NUMBER]" at bounding box center [411, 77] width 97 height 9
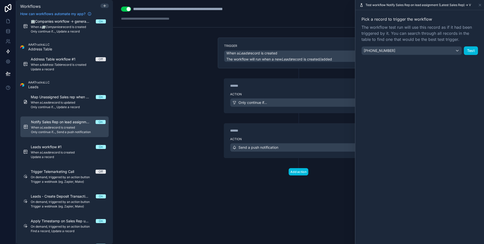
click at [469, 51] on button "Test" at bounding box center [471, 50] width 14 height 9
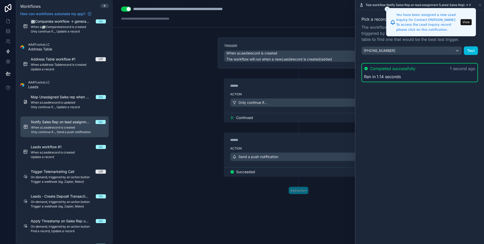
click at [467, 23] on button "View" at bounding box center [465, 22] width 11 height 6
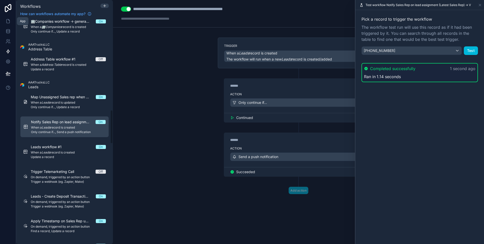
click at [9, 19] on icon at bounding box center [8, 21] width 5 height 5
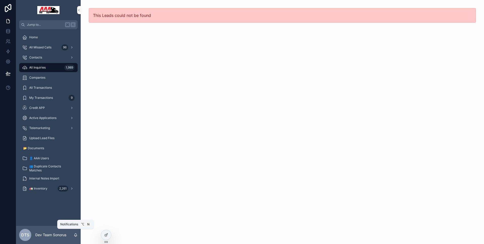
click at [77, 233] on icon "scrollable content" at bounding box center [76, 235] width 4 height 4
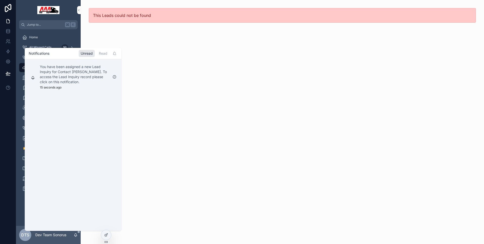
click at [86, 82] on p "You have been assigned a new Lead Inquiry for Contact [PERSON_NAME]. To access …" at bounding box center [74, 74] width 69 height 20
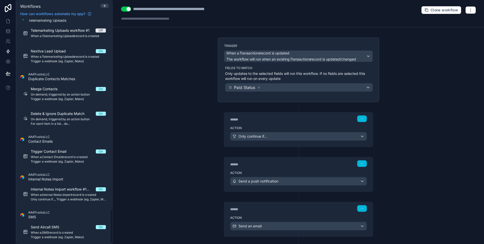
scroll to position [1155, 0]
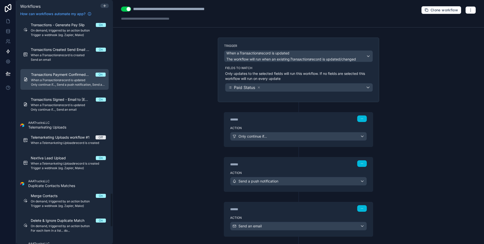
click at [65, 75] on span "Transactions Payment Confirmed - Notify Manager" at bounding box center [63, 74] width 65 height 5
click at [264, 167] on div "******" at bounding box center [268, 164] width 76 height 5
click at [262, 170] on div "Action Send a push notification" at bounding box center [298, 180] width 149 height 23
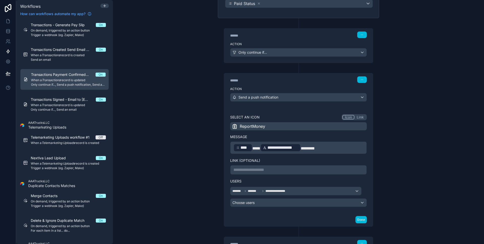
scroll to position [145, 0]
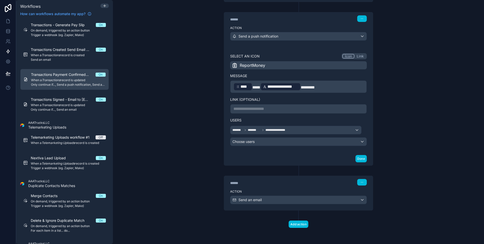
click at [269, 187] on div "Action Send an email" at bounding box center [298, 198] width 149 height 23
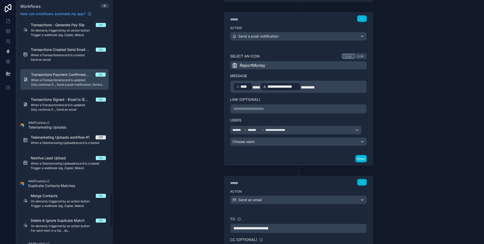
click at [65, 104] on span "When a Transactions record is updated" at bounding box center [68, 105] width 75 height 4
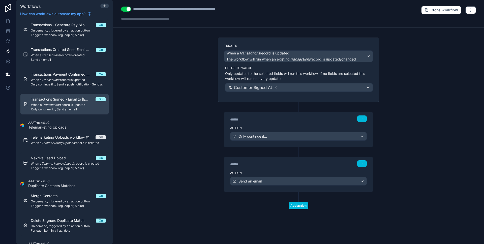
click at [270, 166] on div "******" at bounding box center [268, 164] width 76 height 5
click at [269, 168] on div "****** Step 2" at bounding box center [298, 163] width 149 height 12
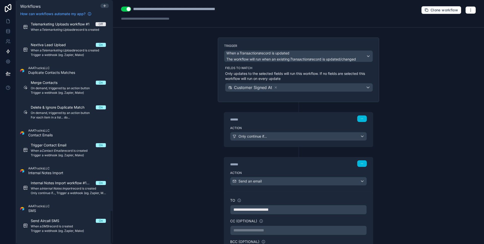
click at [66, 149] on span "When a Contact Emails record is created" at bounding box center [68, 151] width 75 height 4
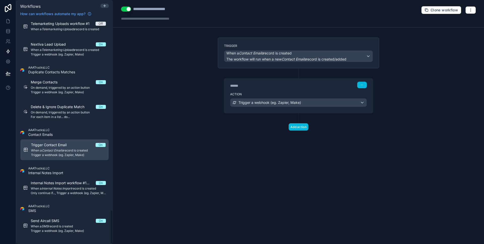
scroll to position [1267, 0]
click at [273, 89] on div "****** Step 1" at bounding box center [298, 85] width 149 height 12
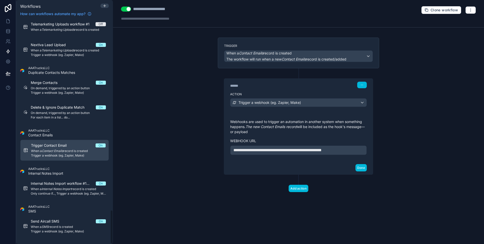
click at [53, 184] on span "Internal Notes Import workflow #1 -> V1" at bounding box center [63, 183] width 65 height 5
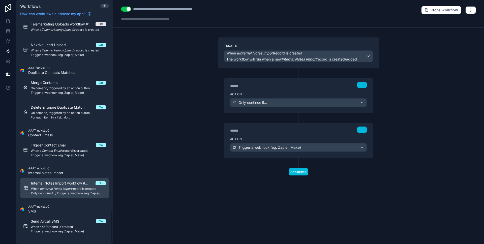
scroll to position [1268, 0]
click at [57, 222] on span "Send Aircall SMS" at bounding box center [48, 220] width 35 height 5
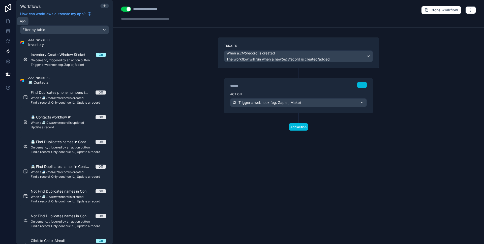
click at [5, 20] on link at bounding box center [8, 21] width 16 height 10
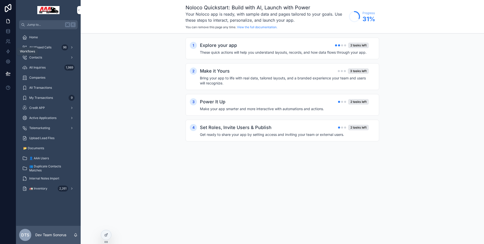
click at [10, 53] on icon at bounding box center [8, 51] width 5 height 5
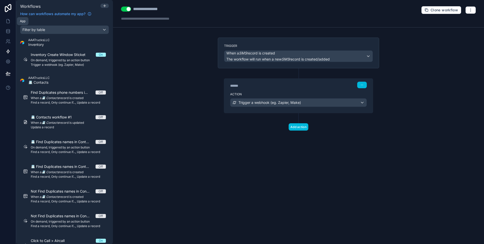
click at [9, 20] on icon at bounding box center [8, 21] width 3 height 4
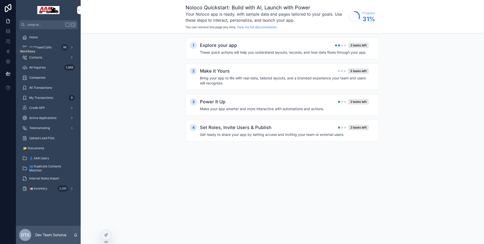
click at [10, 51] on icon at bounding box center [8, 51] width 5 height 5
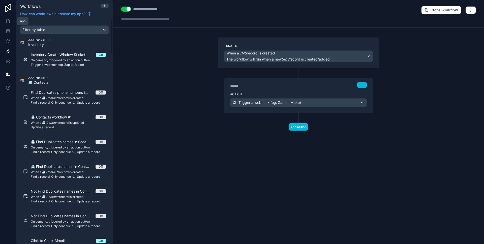
click at [11, 21] on link at bounding box center [8, 21] width 16 height 10
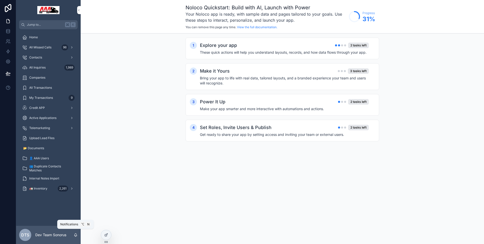
click at [75, 235] on icon "scrollable content" at bounding box center [76, 235] width 4 height 4
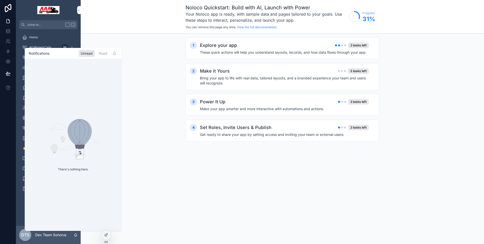
click at [138, 173] on div "Noloco Quickstart: Build with AI, Launch with Power Your Noloco app is ready, w…" at bounding box center [282, 122] width 403 height 244
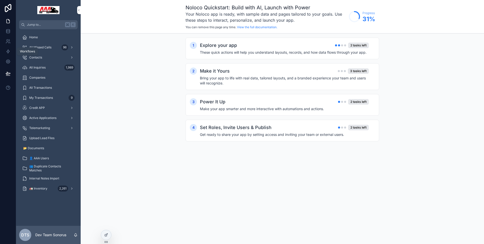
click at [9, 55] on link at bounding box center [8, 51] width 16 height 10
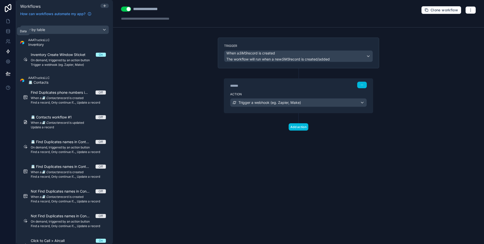
click at [8, 25] on link at bounding box center [8, 21] width 16 height 10
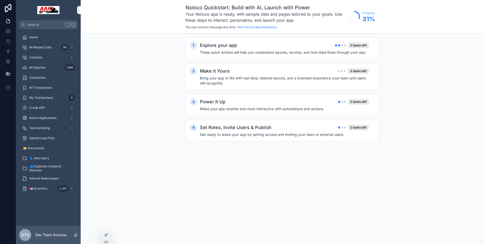
click at [46, 66] on div "All Inquiries 1,989" at bounding box center [48, 68] width 52 height 8
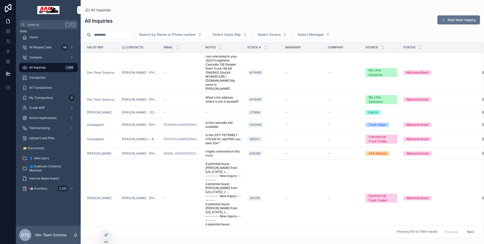
click at [5, 28] on link at bounding box center [8, 31] width 16 height 10
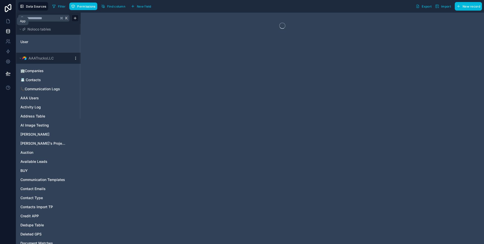
click at [7, 23] on icon at bounding box center [8, 21] width 5 height 5
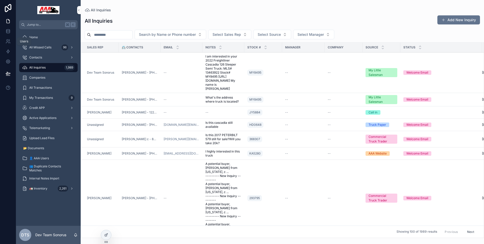
click at [10, 38] on link at bounding box center [8, 41] width 16 height 10
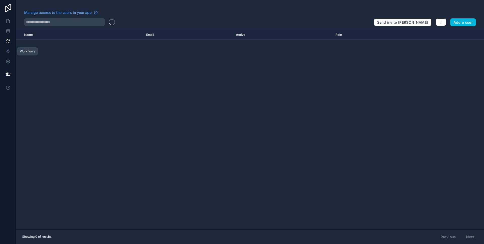
click at [10, 49] on link at bounding box center [8, 51] width 16 height 10
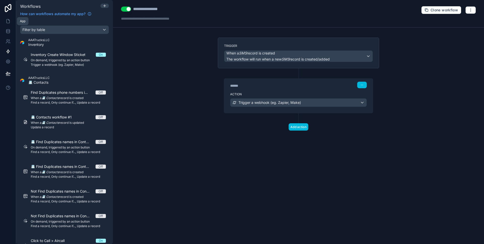
click at [6, 23] on icon at bounding box center [8, 21] width 5 height 5
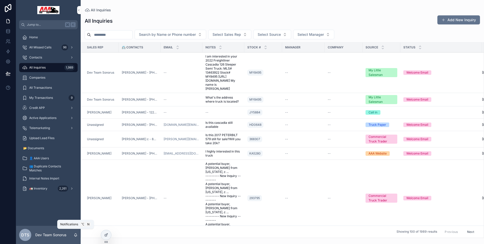
click at [76, 235] on icon "scrollable content" at bounding box center [75, 234] width 3 height 2
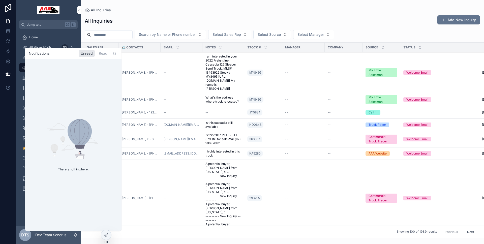
click at [76, 235] on icon "scrollable content" at bounding box center [75, 234] width 3 height 2
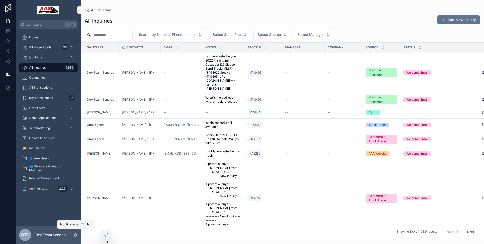
click at [76, 235] on icon "scrollable content" at bounding box center [76, 235] width 4 height 4
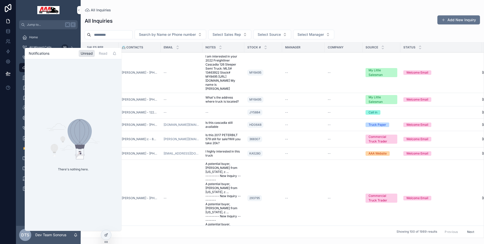
click at [76, 235] on icon "scrollable content" at bounding box center [76, 235] width 4 height 4
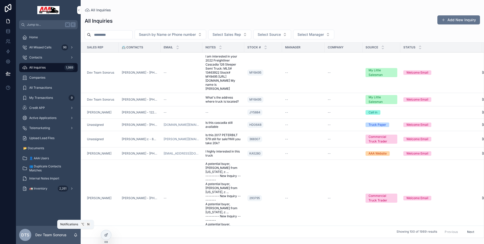
click at [76, 235] on icon "scrollable content" at bounding box center [76, 235] width 4 height 4
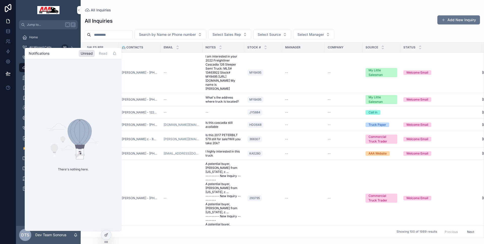
click at [76, 235] on icon "scrollable content" at bounding box center [76, 235] width 4 height 4
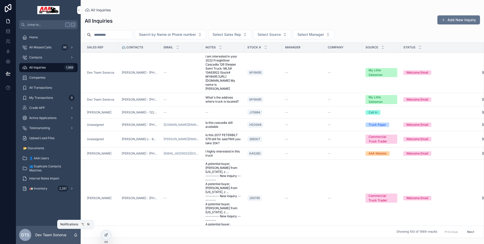
click at [76, 235] on icon "scrollable content" at bounding box center [76, 235] width 4 height 4
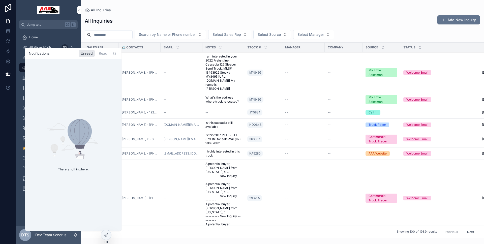
click at [133, 21] on div "All Inquiries Add New Inquiry" at bounding box center [282, 21] width 395 height 12
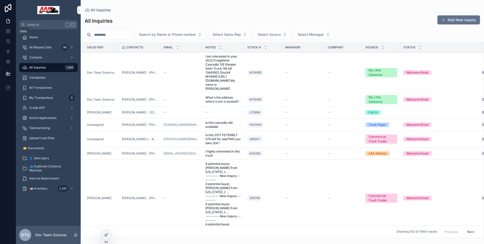
click at [11, 28] on link at bounding box center [8, 31] width 16 height 10
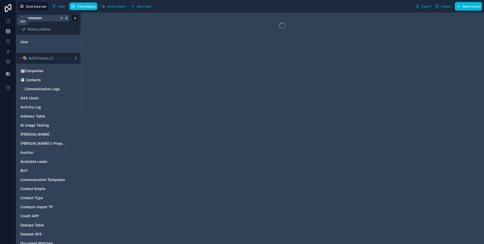
click at [10, 24] on link at bounding box center [8, 21] width 16 height 10
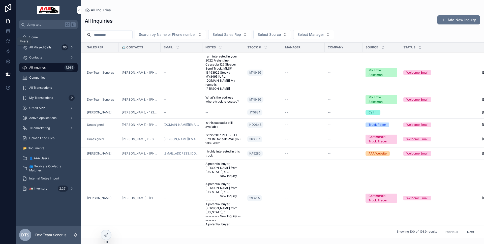
click at [10, 42] on icon at bounding box center [8, 41] width 5 height 5
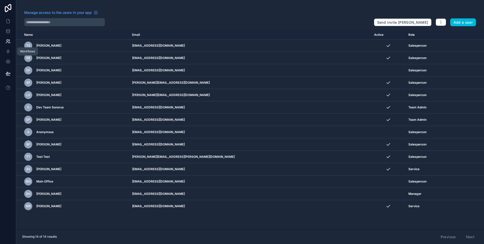
click at [8, 50] on icon at bounding box center [8, 52] width 3 height 4
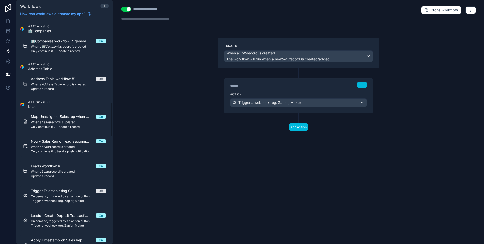
scroll to position [609, 0]
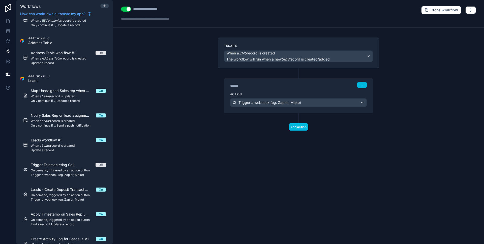
click at [76, 124] on span "Only continue if..., Send a push notification" at bounding box center [68, 125] width 75 height 4
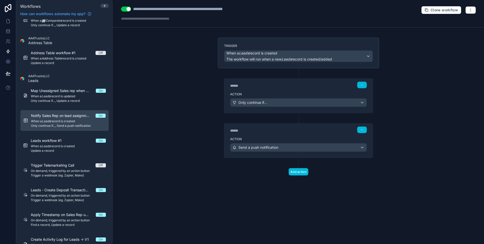
click at [470, 14] on button "button" at bounding box center [470, 10] width 11 height 8
click at [455, 29] on span "Run history" at bounding box center [457, 30] width 24 height 4
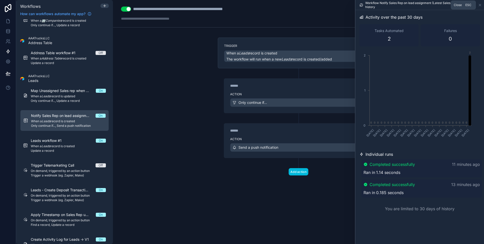
click at [479, 4] on icon at bounding box center [480, 5] width 4 height 4
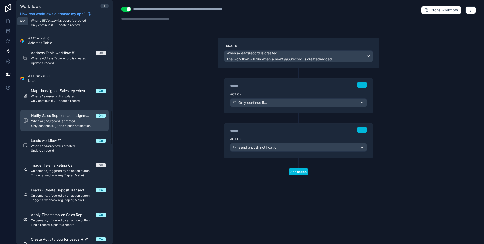
click at [6, 21] on icon at bounding box center [8, 21] width 5 height 5
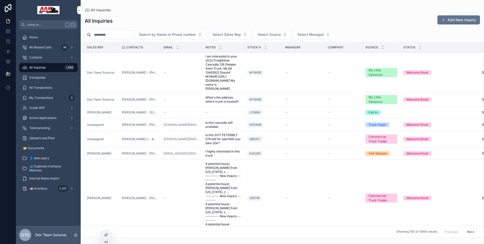
click at [75, 237] on div "DTS Dev Team Sonorus" at bounding box center [48, 235] width 65 height 18
click at [75, 235] on icon "scrollable content" at bounding box center [75, 234] width 3 height 2
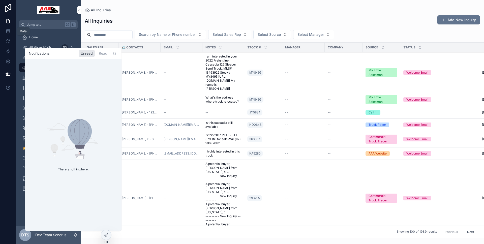
click at [11, 33] on link at bounding box center [8, 31] width 16 height 10
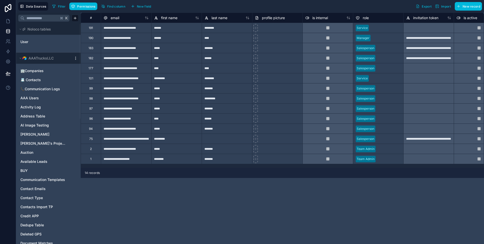
click at [75, 59] on html "**********" at bounding box center [242, 122] width 484 height 244
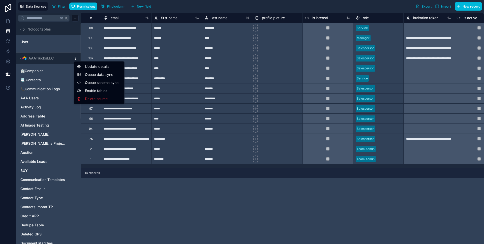
click at [99, 74] on span "Queue data sync" at bounding box center [103, 74] width 36 height 5
click at [76, 58] on html "**********" at bounding box center [242, 122] width 484 height 244
click at [103, 84] on span "Queue schema sync" at bounding box center [103, 82] width 36 height 5
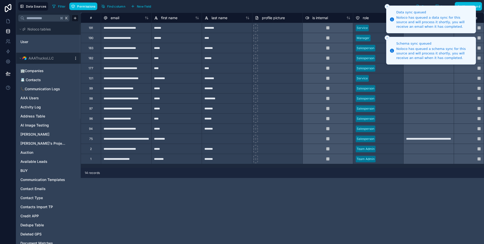
click at [387, 7] on line "Close toast" at bounding box center [387, 7] width 2 height 2
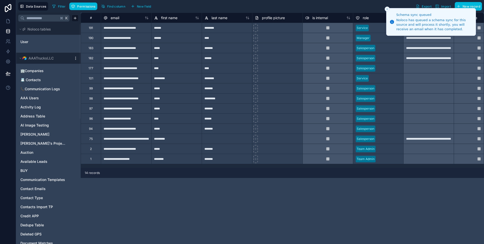
click at [386, 8] on li "Schema sync queued Noloco has queued a schema sync for this source and will pro…" at bounding box center [431, 22] width 90 height 28
click at [386, 7] on button "Close toast" at bounding box center [387, 9] width 5 height 5
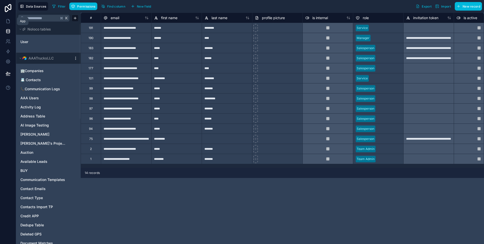
click at [10, 19] on icon at bounding box center [8, 21] width 5 height 5
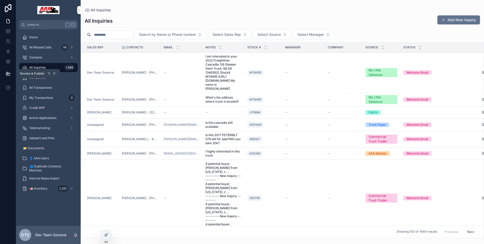
click at [8, 71] on icon at bounding box center [8, 73] width 5 height 5
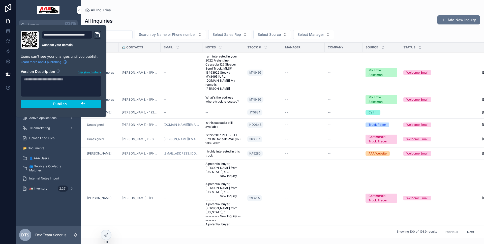
click at [57, 104] on span "Publish" at bounding box center [60, 104] width 14 height 5
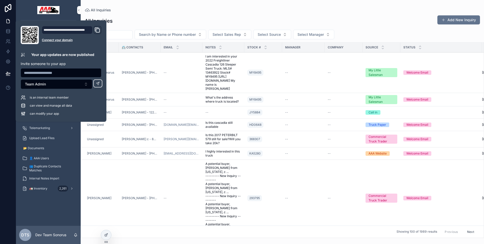
click at [2, 116] on div at bounding box center [8, 122] width 16 height 244
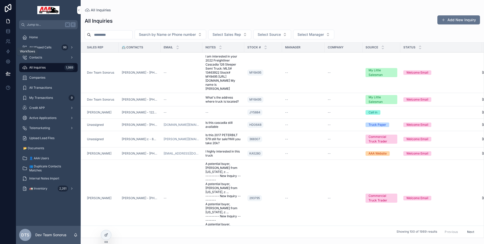
click at [12, 52] on link at bounding box center [8, 51] width 16 height 10
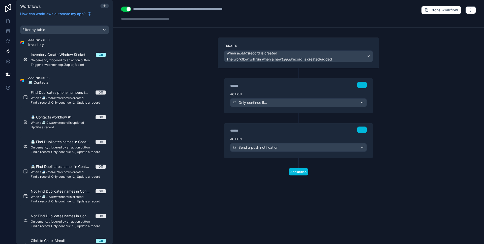
click at [284, 84] on div "******" at bounding box center [268, 85] width 76 height 5
click at [283, 87] on div "******" at bounding box center [268, 85] width 76 height 5
click at [284, 88] on div "****** Step 1" at bounding box center [298, 85] width 149 height 12
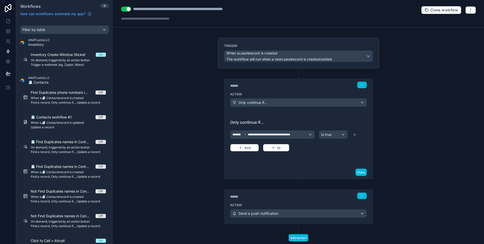
click at [365, 173] on div "Done" at bounding box center [298, 172] width 149 height 13
click at [361, 172] on button "Done" at bounding box center [360, 172] width 11 height 7
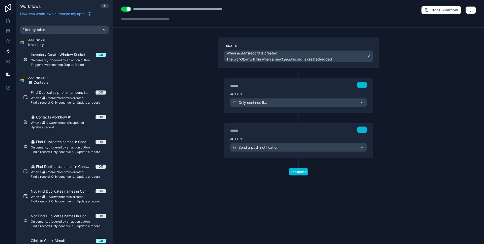
click at [295, 127] on div "****** Step 2" at bounding box center [298, 130] width 137 height 7
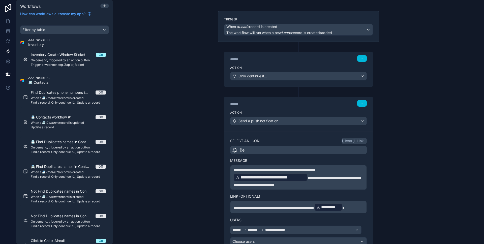
scroll to position [46, 0]
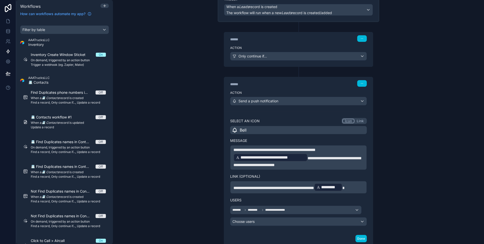
click at [307, 158] on span "**********" at bounding box center [296, 161] width 127 height 11
click at [369, 163] on div "**********" at bounding box center [298, 171] width 149 height 120
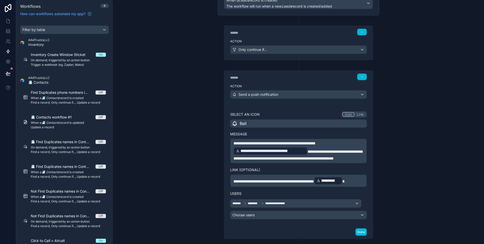
scroll to position [76, 0]
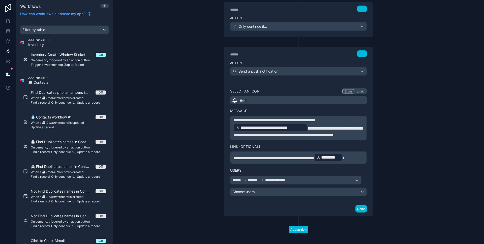
click at [360, 212] on button "Done" at bounding box center [360, 208] width 11 height 7
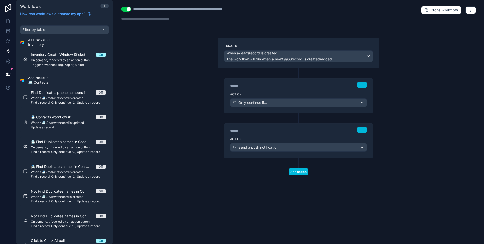
scroll to position [0, 0]
click at [10, 73] on icon at bounding box center [8, 73] width 4 height 3
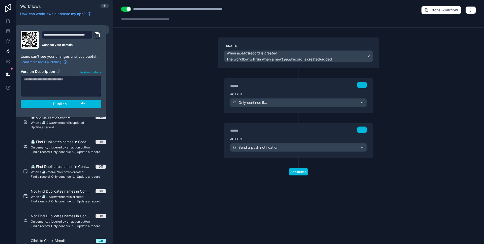
click at [36, 104] on button "Publish" at bounding box center [61, 104] width 81 height 8
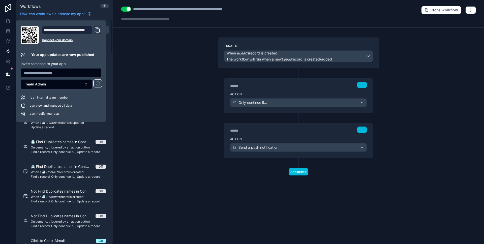
click at [140, 96] on div "**********" at bounding box center [298, 122] width 371 height 244
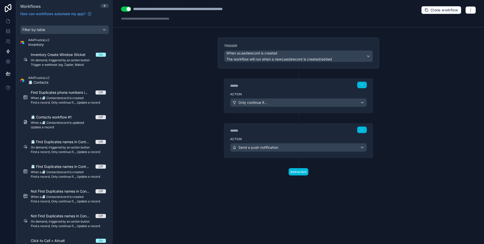
click at [470, 12] on button "button" at bounding box center [470, 10] width 11 height 8
click at [2, 20] on link at bounding box center [8, 21] width 16 height 10
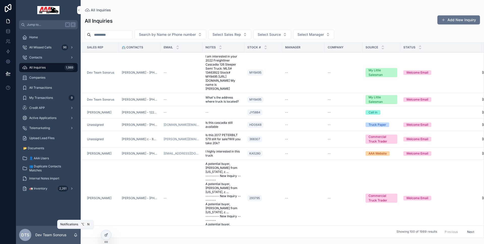
click at [75, 233] on icon "scrollable content" at bounding box center [76, 235] width 4 height 4
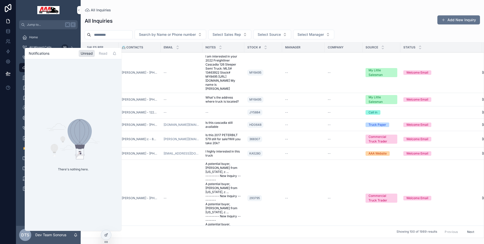
click at [75, 233] on icon "scrollable content" at bounding box center [76, 235] width 4 height 4
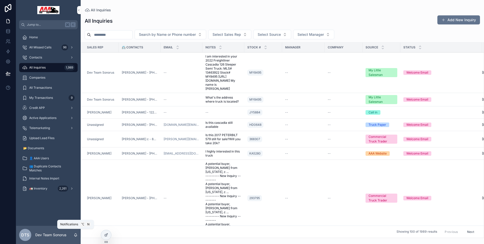
click at [75, 233] on icon "scrollable content" at bounding box center [76, 235] width 4 height 4
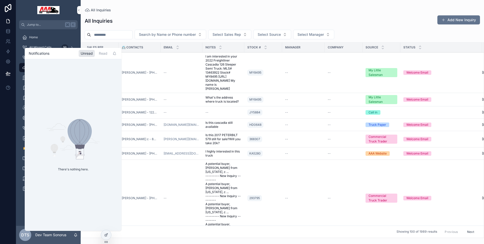
click at [183, 19] on div "All Inquiries Add New Inquiry" at bounding box center [282, 21] width 395 height 12
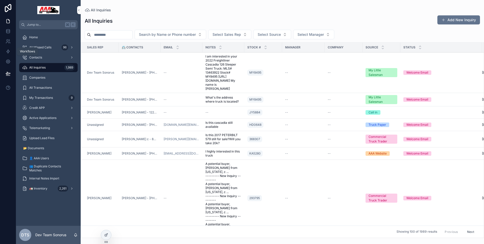
click at [6, 49] on icon at bounding box center [8, 51] width 5 height 5
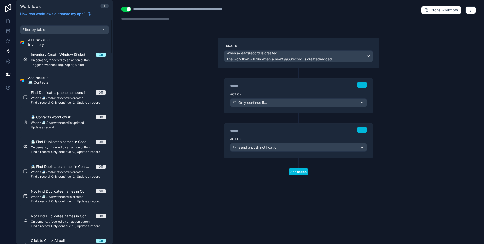
click at [465, 11] on button "button" at bounding box center [470, 10] width 11 height 8
click at [459, 21] on span "Test workflow" at bounding box center [457, 22] width 24 height 4
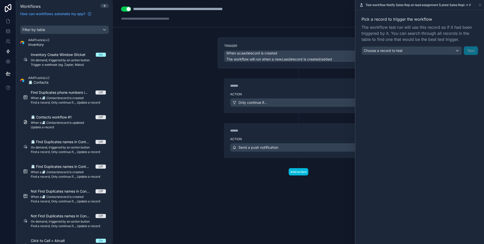
click at [442, 51] on div "Choose a record to test" at bounding box center [412, 51] width 100 height 8
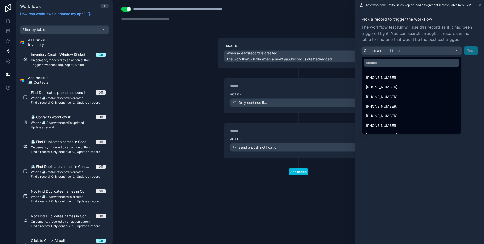
click at [413, 74] on div "[PHONE_NUMBER]" at bounding box center [411, 77] width 97 height 9
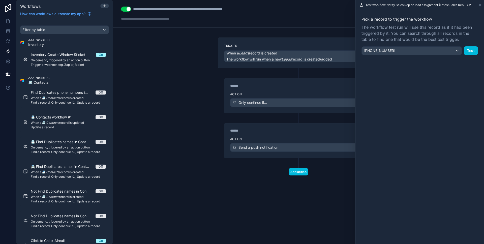
click at [473, 51] on button "Test" at bounding box center [471, 50] width 14 height 9
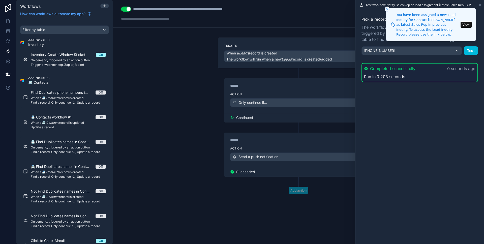
click at [386, 10] on line "Close toast" at bounding box center [387, 9] width 2 height 2
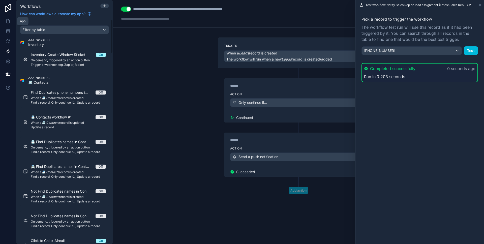
click at [10, 21] on icon at bounding box center [8, 21] width 5 height 5
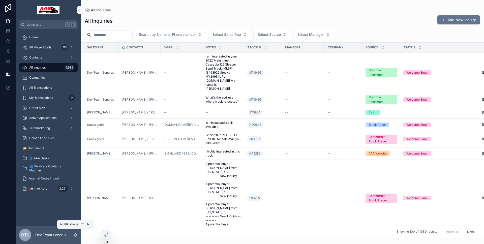
click at [76, 235] on icon "scrollable content" at bounding box center [75, 234] width 3 height 2
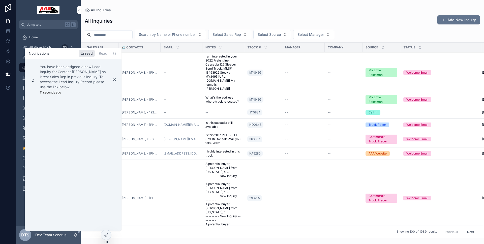
click at [7, 116] on div at bounding box center [8, 122] width 16 height 244
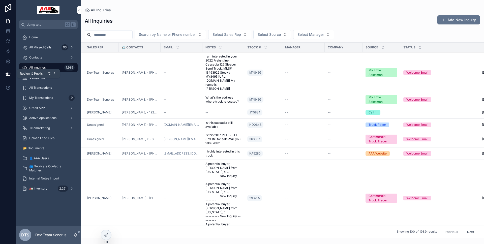
click at [7, 71] on icon at bounding box center [8, 73] width 5 height 5
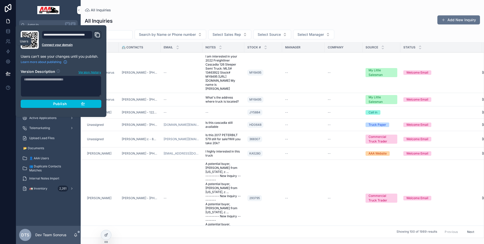
click at [9, 49] on icon at bounding box center [8, 51] width 5 height 5
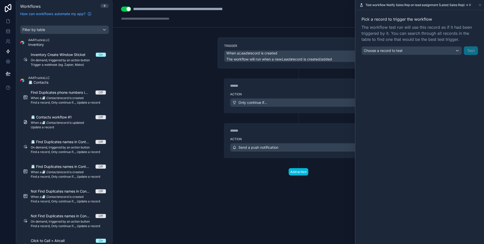
click at [271, 126] on div "****** Step 2" at bounding box center [298, 129] width 149 height 12
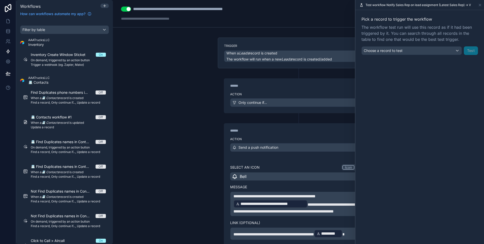
scroll to position [7, 0]
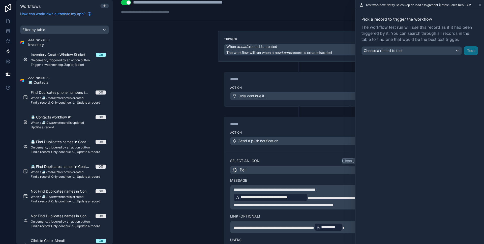
click at [315, 208] on p "**********" at bounding box center [298, 197] width 130 height 21
click at [481, 5] on icon at bounding box center [480, 5] width 4 height 4
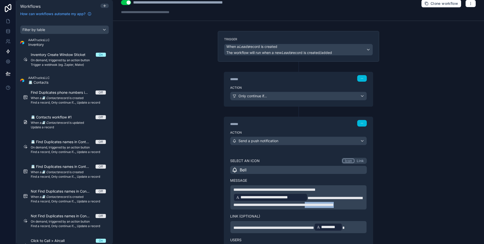
drag, startPoint x: 345, startPoint y: 207, endPoint x: 347, endPoint y: 209, distance: 2.7
click at [347, 208] on p "**********" at bounding box center [298, 197] width 130 height 21
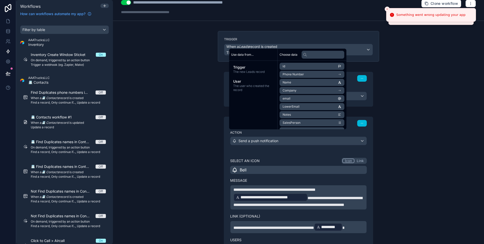
scroll to position [87, 0]
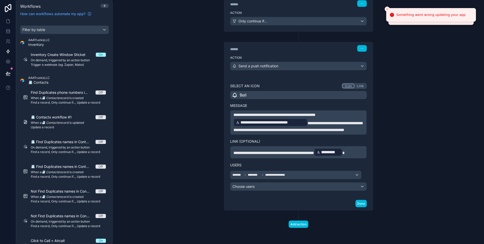
click at [357, 202] on button "Done" at bounding box center [360, 203] width 11 height 7
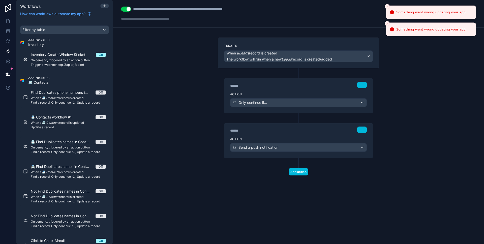
click at [386, 6] on icon "Close toast" at bounding box center [387, 6] width 3 height 3
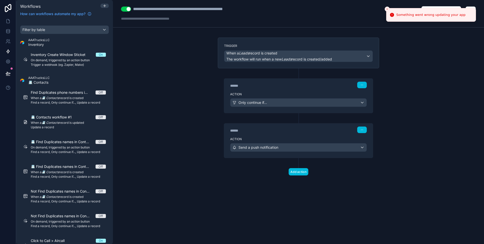
click at [386, 8] on li "Something went wrong updating your app" at bounding box center [431, 15] width 90 height 14
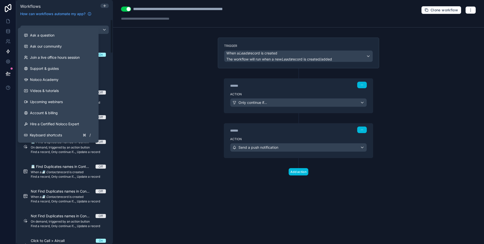
click at [5, 78] on button at bounding box center [8, 74] width 11 height 14
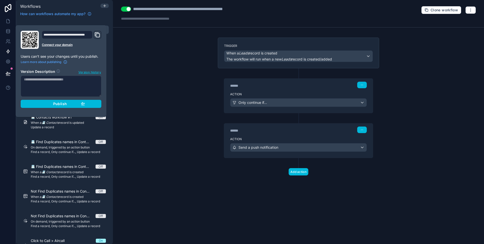
click at [48, 103] on div "Publish" at bounding box center [61, 104] width 48 height 5
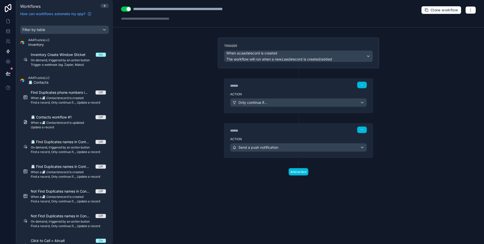
click at [2, 115] on div at bounding box center [8, 122] width 16 height 244
click at [186, 111] on div "**********" at bounding box center [298, 122] width 371 height 244
click at [9, 20] on icon at bounding box center [8, 21] width 5 height 5
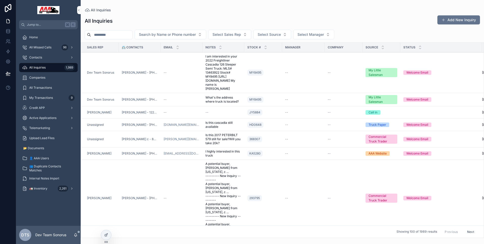
click at [79, 235] on div "DTS Dev Team Sonorus" at bounding box center [48, 235] width 65 height 18
click at [76, 235] on icon "scrollable content" at bounding box center [76, 235] width 4 height 4
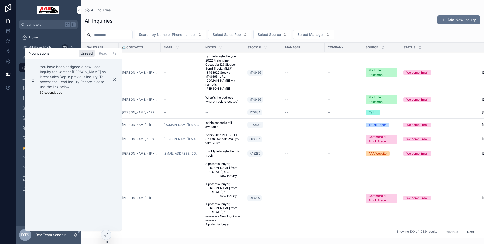
click at [103, 52] on div "Read" at bounding box center [103, 53] width 13 height 7
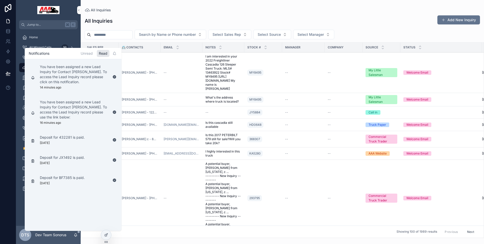
click at [89, 53] on div "Unread" at bounding box center [87, 53] width 16 height 7
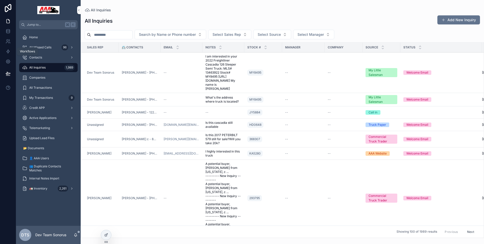
click at [11, 53] on link at bounding box center [8, 51] width 16 height 10
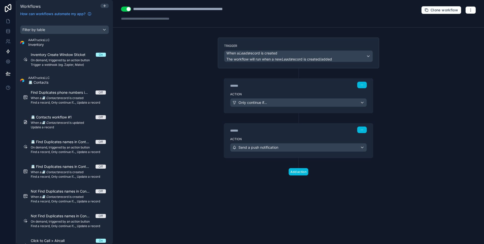
click at [279, 133] on div "******" at bounding box center [268, 130] width 76 height 5
click at [278, 132] on div "******" at bounding box center [268, 130] width 76 height 5
click at [274, 132] on div "******" at bounding box center [268, 130] width 76 height 5
click at [268, 93] on label "Action" at bounding box center [298, 94] width 137 height 4
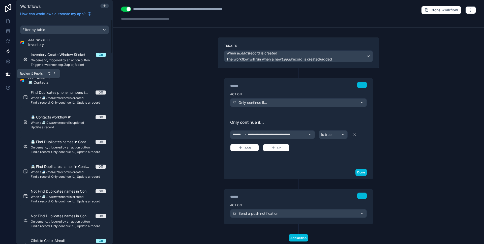
click at [12, 77] on button at bounding box center [8, 74] width 11 height 14
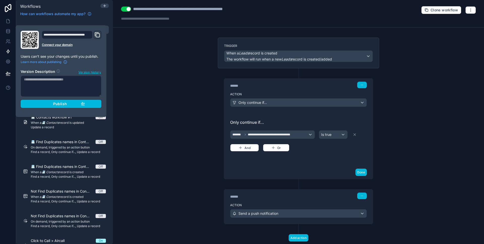
click at [58, 104] on span "Publish" at bounding box center [60, 104] width 14 height 5
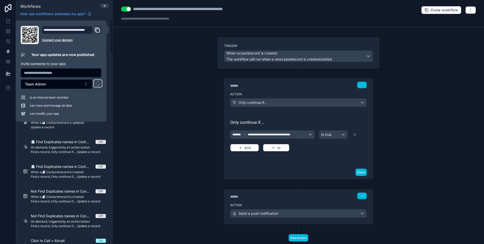
click at [139, 124] on div "**********" at bounding box center [298, 122] width 371 height 244
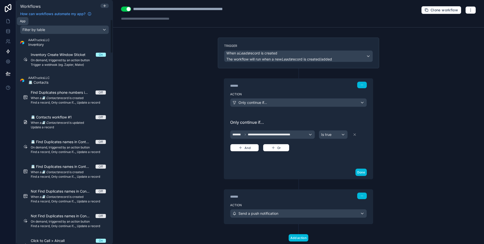
click at [9, 22] on icon at bounding box center [8, 21] width 5 height 5
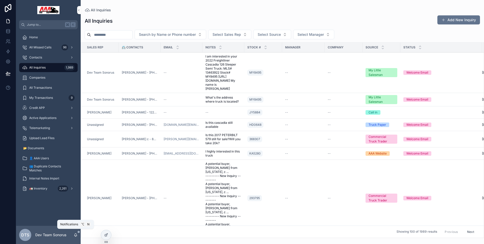
click at [77, 234] on icon "scrollable content" at bounding box center [76, 235] width 4 height 4
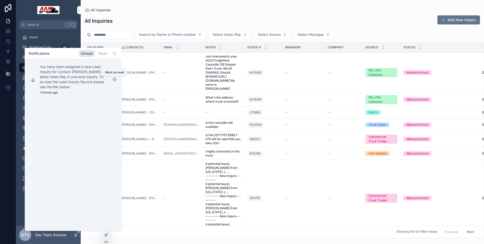
click at [116, 80] on icon "scrollable content" at bounding box center [114, 79] width 4 height 4
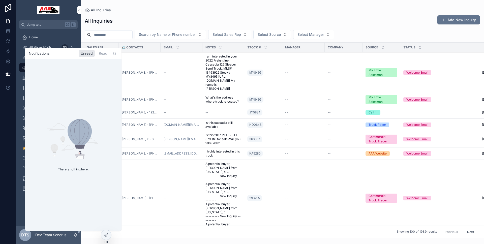
click at [100, 53] on div "Read" at bounding box center [103, 53] width 13 height 7
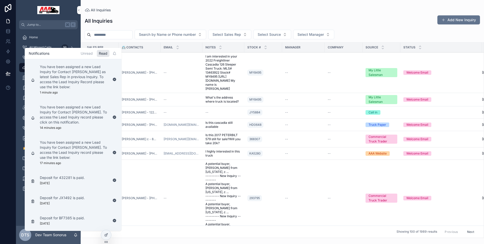
click at [85, 54] on div "Unread" at bounding box center [87, 53] width 16 height 7
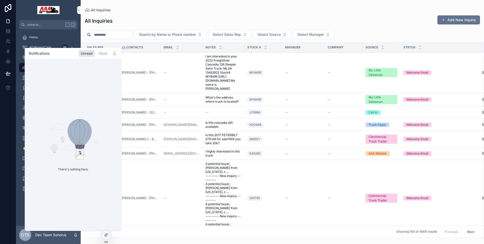
click at [4, 115] on div at bounding box center [8, 122] width 16 height 244
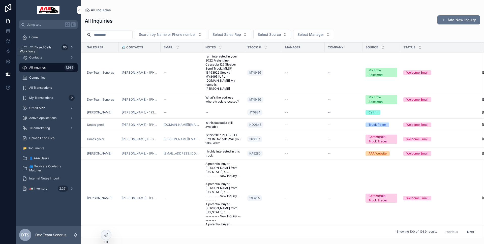
click at [7, 50] on icon at bounding box center [8, 52] width 3 height 4
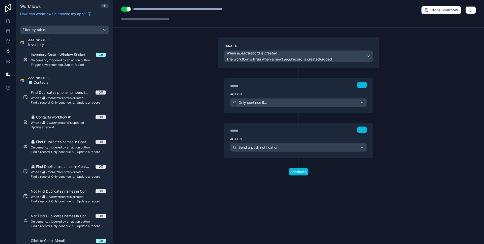
click at [275, 134] on div "****** Step 2" at bounding box center [298, 129] width 149 height 12
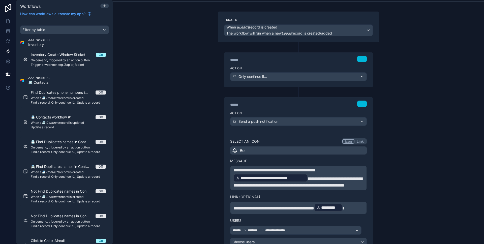
scroll to position [80, 0]
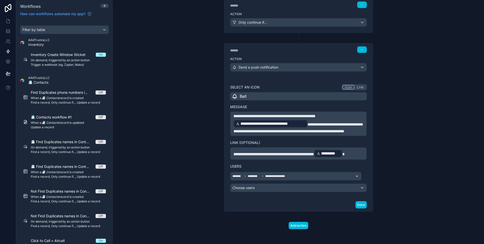
click at [362, 208] on button "Done" at bounding box center [360, 204] width 11 height 7
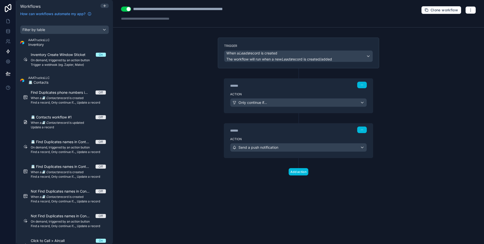
scroll to position [0, 0]
click at [6, 68] on button at bounding box center [8, 74] width 11 height 14
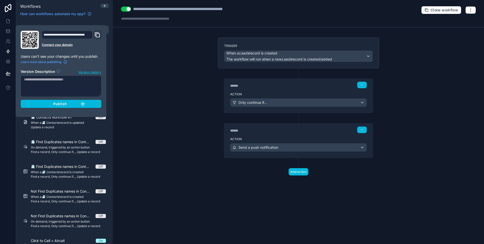
click at [49, 105] on div "Publish" at bounding box center [61, 104] width 48 height 5
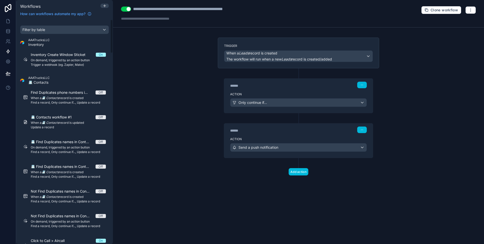
click at [136, 105] on div "**********" at bounding box center [298, 122] width 371 height 244
click at [6, 24] on link at bounding box center [8, 21] width 16 height 10
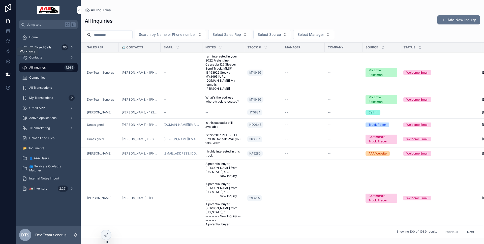
click at [11, 54] on link at bounding box center [8, 51] width 16 height 10
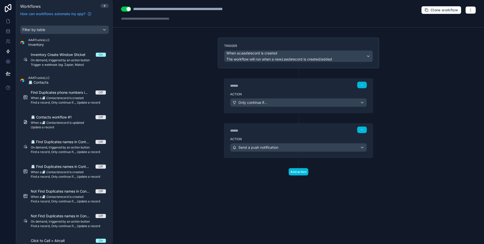
click at [291, 58] on em "Leads" at bounding box center [286, 59] width 10 height 4
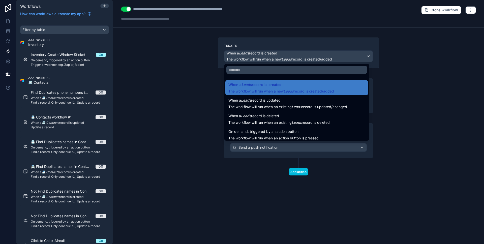
click at [273, 106] on span "The workflow will run when an existing Leads record is updated/changed" at bounding box center [287, 107] width 119 height 4
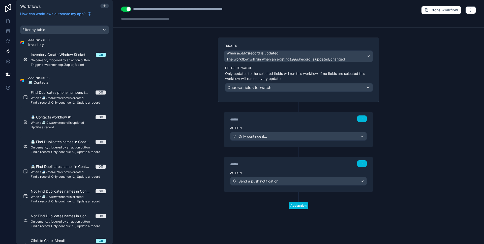
click at [267, 87] on span "Choose fields to watch" at bounding box center [249, 87] width 44 height 5
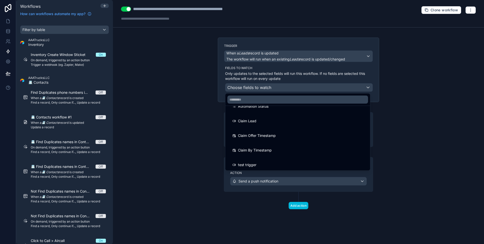
scroll to position [379, 0]
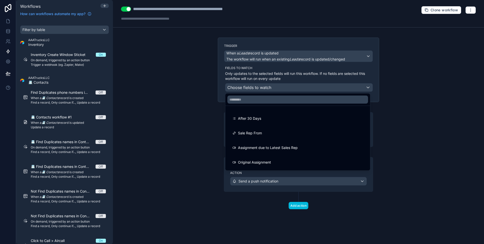
click at [276, 150] on span "Assignment due to Latest Sales Rep" at bounding box center [268, 148] width 60 height 6
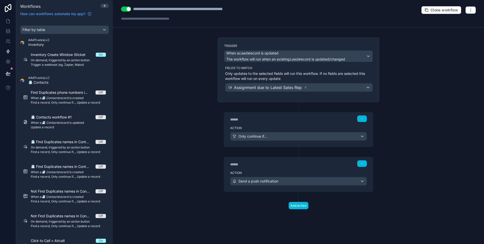
click at [295, 123] on div "****** Step 1" at bounding box center [298, 118] width 149 height 12
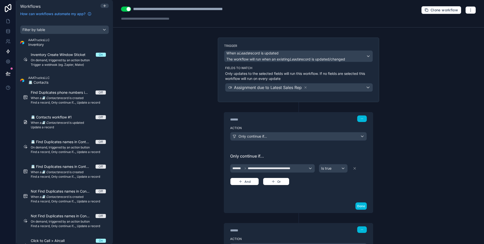
click at [361, 203] on button "Done" at bounding box center [360, 205] width 11 height 7
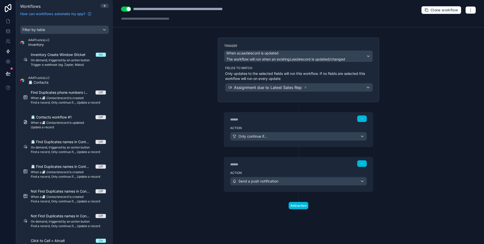
click at [321, 164] on div "****** Step 2" at bounding box center [298, 163] width 137 height 7
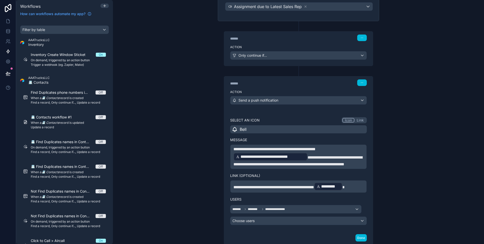
scroll to position [109, 0]
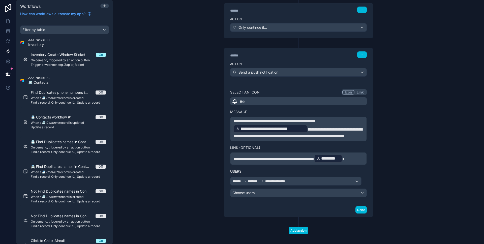
click at [359, 213] on button "Done" at bounding box center [360, 209] width 11 height 7
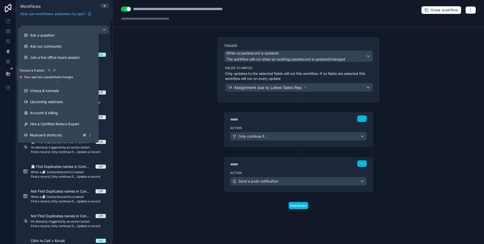
click at [11, 71] on button at bounding box center [8, 74] width 11 height 14
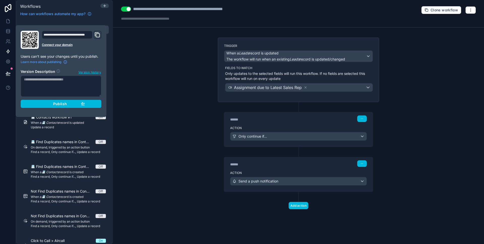
click at [60, 98] on section "Version Description Version history Publish" at bounding box center [61, 87] width 81 height 42
click at [61, 100] on button "Publish" at bounding box center [61, 104] width 81 height 8
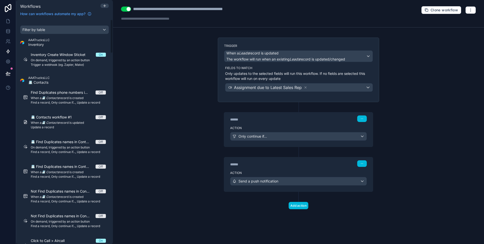
click at [136, 100] on div "**********" at bounding box center [298, 122] width 371 height 244
click at [11, 22] on link at bounding box center [8, 21] width 16 height 10
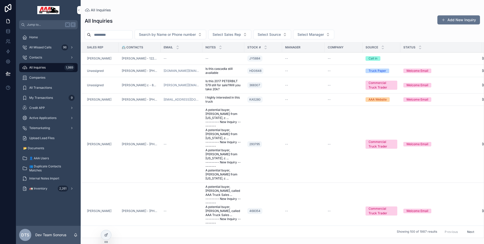
click at [48, 68] on div "All Inquiries 1,989" at bounding box center [48, 68] width 52 height 8
click at [43, 70] on div "All Inquiries 1,989" at bounding box center [48, 68] width 52 height 8
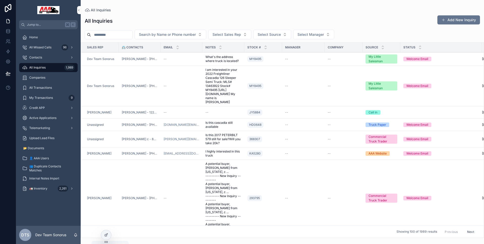
click at [74, 235] on icon "scrollable content" at bounding box center [75, 234] width 3 height 2
click at [5, 115] on div at bounding box center [8, 122] width 16 height 244
click at [77, 234] on icon "scrollable content" at bounding box center [76, 235] width 4 height 4
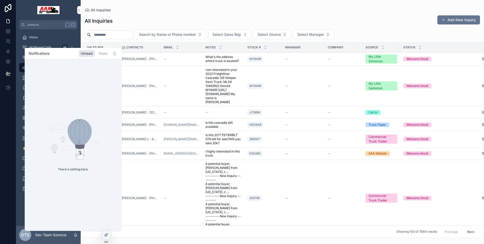
click at [77, 234] on icon "scrollable content" at bounding box center [76, 235] width 4 height 4
click at [18, 210] on div "Home All Missed Calls 96 Contacts All Inquiries 1,989 Companies All Transaction…" at bounding box center [48, 127] width 65 height 197
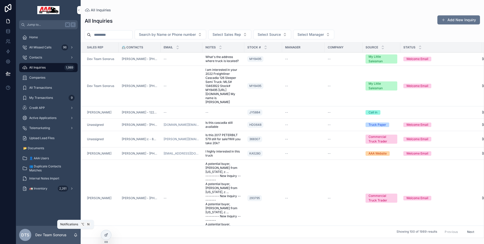
click at [77, 234] on icon "scrollable content" at bounding box center [76, 235] width 4 height 4
click at [76, 234] on icon "scrollable content" at bounding box center [76, 235] width 4 height 4
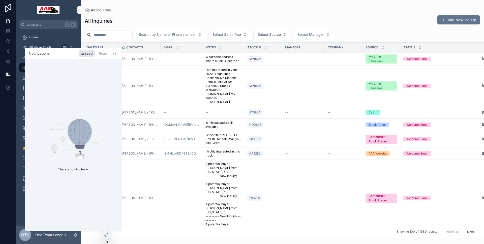
click at [76, 234] on icon "scrollable content" at bounding box center [76, 235] width 4 height 4
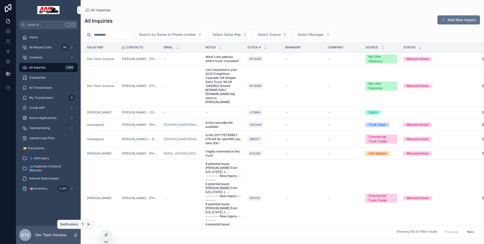
click at [76, 234] on icon "scrollable content" at bounding box center [76, 235] width 4 height 4
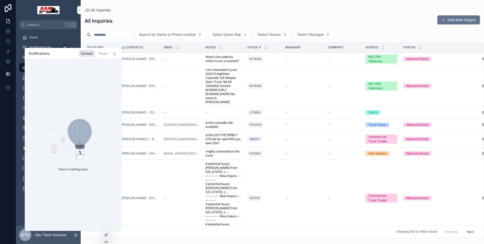
click at [76, 234] on icon "scrollable content" at bounding box center [76, 235] width 4 height 4
click at [7, 55] on link at bounding box center [8, 51] width 16 height 10
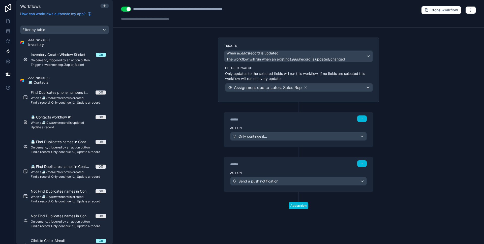
click at [465, 12] on button "button" at bounding box center [470, 10] width 11 height 8
click at [453, 30] on span "Run history" at bounding box center [457, 30] width 24 height 4
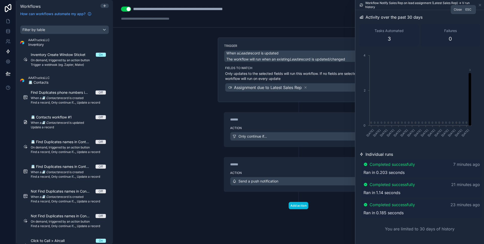
click at [480, 5] on icon at bounding box center [480, 5] width 2 height 2
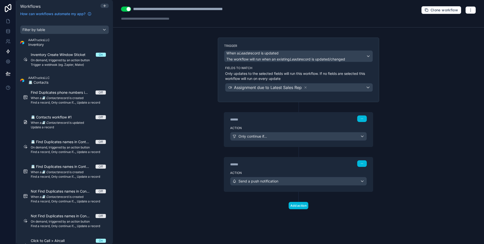
click at [366, 51] on div "When a Leads record is updated The workflow will run when an existing Leads rec…" at bounding box center [298, 56] width 148 height 11
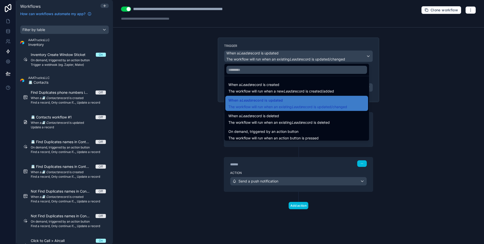
click at [425, 71] on div at bounding box center [242, 122] width 484 height 244
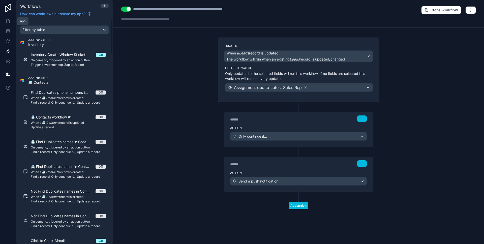
click at [8, 25] on link at bounding box center [8, 21] width 16 height 10
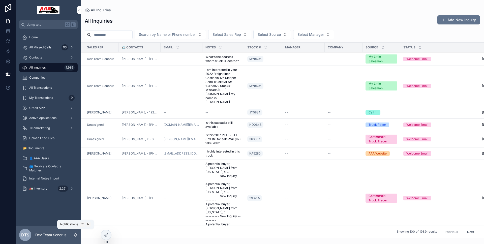
click at [77, 236] on icon "scrollable content" at bounding box center [76, 235] width 4 height 4
click at [213, 22] on div "All Inquiries Add New Inquiry" at bounding box center [282, 21] width 395 height 12
click at [77, 234] on icon "scrollable content" at bounding box center [76, 235] width 4 height 4
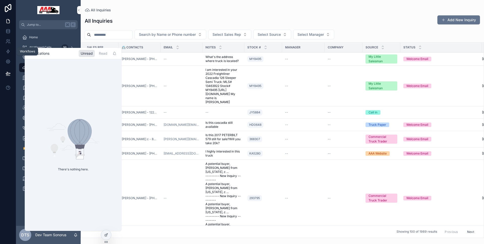
click at [6, 53] on icon at bounding box center [8, 51] width 5 height 5
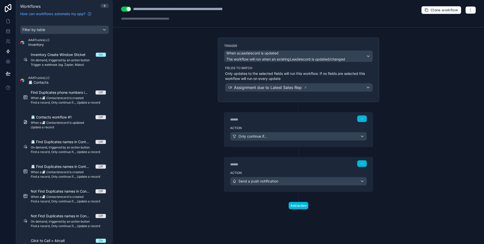
click at [469, 10] on icon "button" at bounding box center [470, 10] width 4 height 4
click at [385, 49] on div "**********" at bounding box center [298, 122] width 371 height 244
click at [345, 62] on div "Trigger When a Leads record is updated The workflow will run when an existing L…" at bounding box center [298, 70] width 161 height 65
click at [344, 62] on button "When a Leads record is updated The workflow will run when an existing Leads rec…" at bounding box center [298, 56] width 149 height 12
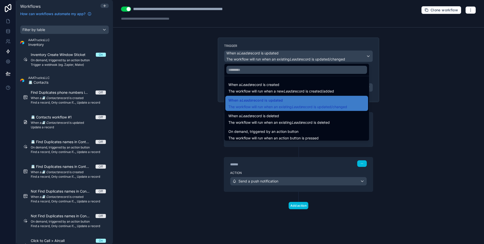
click at [321, 91] on span "The workflow will run when a new Leads record is created/added" at bounding box center [281, 91] width 106 height 4
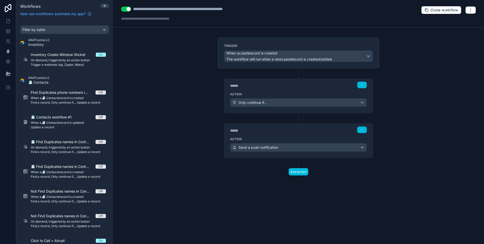
click at [338, 89] on div "****** Step 1" at bounding box center [298, 85] width 149 height 12
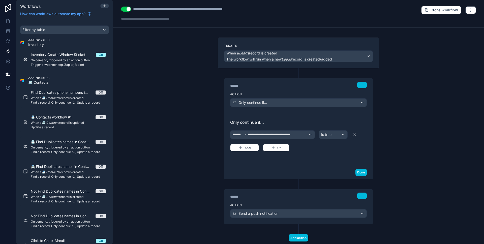
click at [306, 133] on div "**********" at bounding box center [272, 135] width 84 height 8
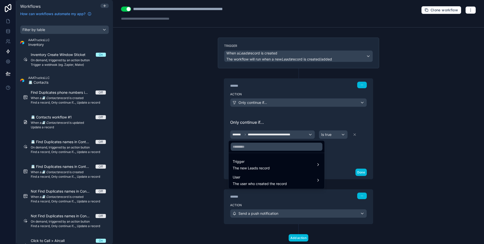
click at [358, 173] on div at bounding box center [242, 122] width 484 height 244
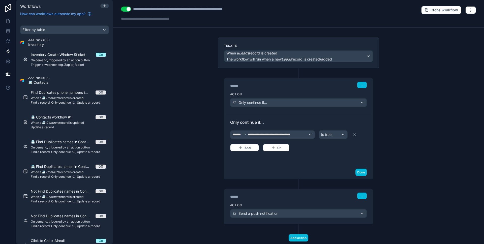
click at [359, 170] on button "Done" at bounding box center [360, 172] width 11 height 7
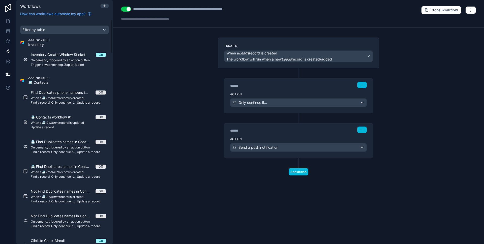
click at [170, 152] on div "**********" at bounding box center [298, 122] width 371 height 244
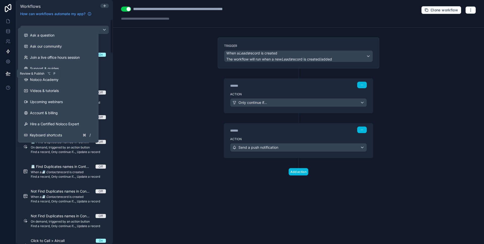
click at [6, 77] on button at bounding box center [8, 74] width 11 height 14
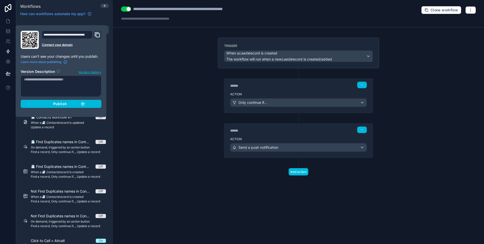
click at [57, 100] on button "Publish" at bounding box center [61, 104] width 81 height 8
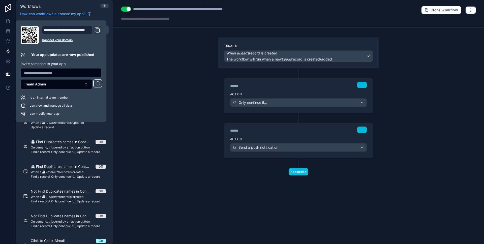
click at [168, 90] on div "**********" at bounding box center [298, 122] width 371 height 244
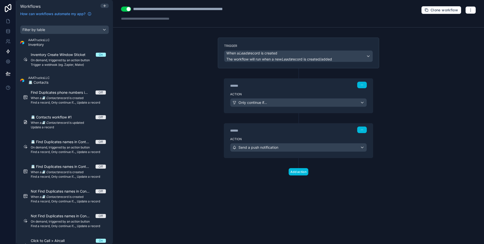
click at [169, 90] on div "**********" at bounding box center [298, 122] width 371 height 244
click at [264, 136] on div "Action Send a push notification" at bounding box center [298, 146] width 149 height 23
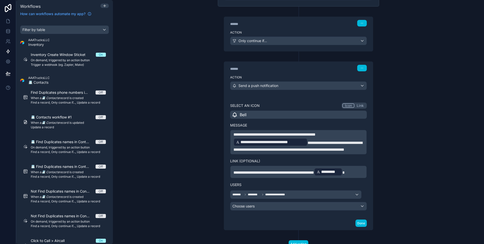
scroll to position [87, 0]
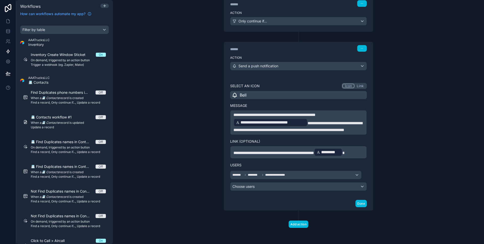
click at [363, 202] on button "Done" at bounding box center [360, 203] width 11 height 7
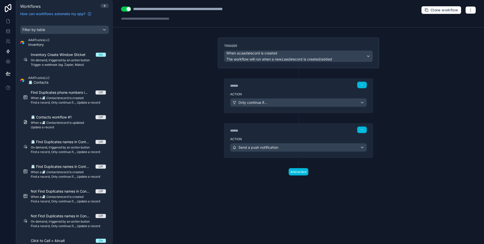
click at [468, 13] on button "button" at bounding box center [470, 10] width 11 height 8
click at [426, 57] on div "**********" at bounding box center [298, 122] width 371 height 244
click at [9, 20] on icon at bounding box center [8, 19] width 1 height 1
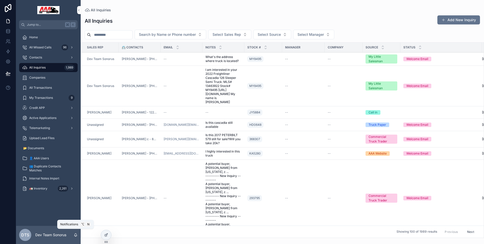
click at [76, 234] on icon "scrollable content" at bounding box center [76, 235] width 4 height 4
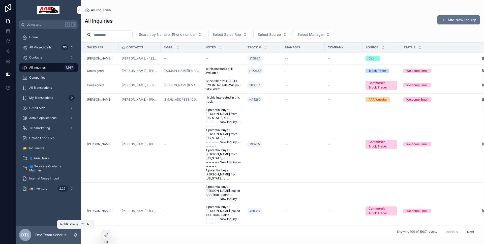
click at [76, 234] on icon "scrollable content" at bounding box center [76, 235] width 4 height 4
click at [184, 12] on div "All Inquiries Add New Inquiry Search by Name or Phone number Select Sales Rep S…" at bounding box center [282, 125] width 403 height 226
click at [10, 50] on icon at bounding box center [8, 51] width 5 height 5
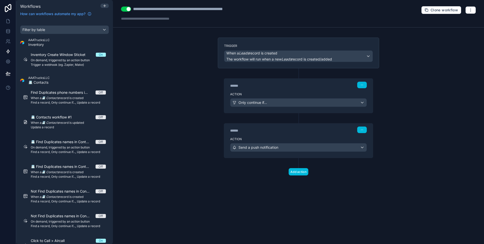
click at [264, 88] on div "****** Step 1" at bounding box center [298, 85] width 149 height 12
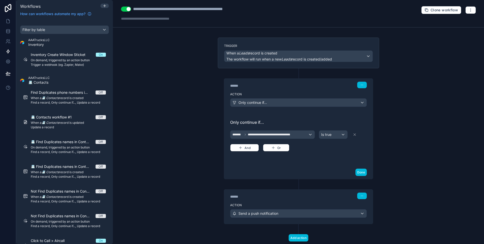
click at [360, 170] on button "Done" at bounding box center [360, 172] width 11 height 7
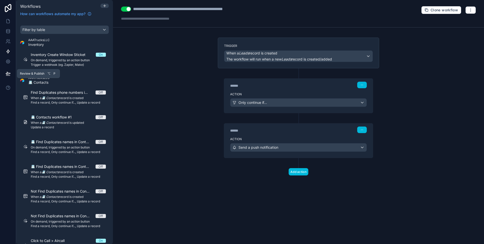
click at [6, 73] on icon at bounding box center [8, 73] width 5 height 5
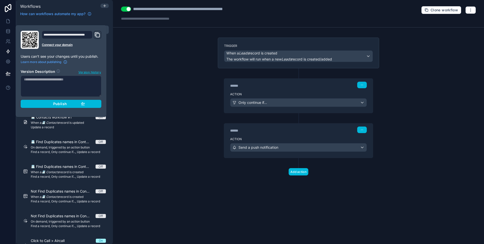
click at [45, 102] on div "Publish" at bounding box center [61, 104] width 48 height 5
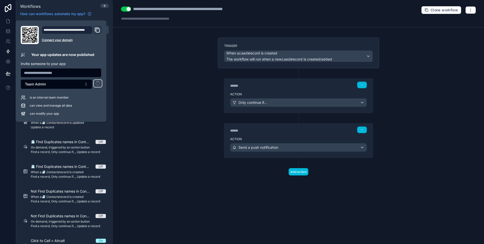
click at [8, 112] on div at bounding box center [8, 122] width 16 height 244
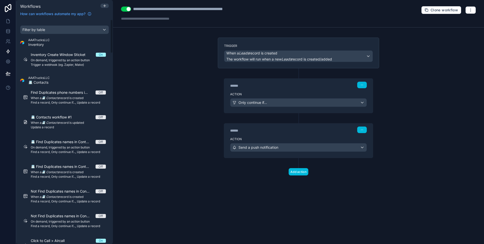
click at [133, 101] on div "**********" at bounding box center [298, 122] width 371 height 244
click at [313, 92] on div "Action Only continue if..." at bounding box center [298, 101] width 149 height 23
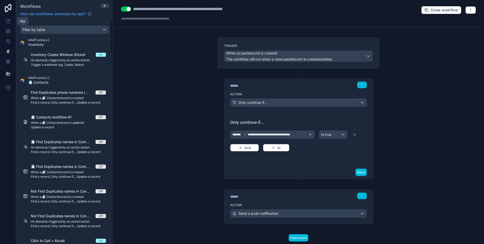
click at [12, 21] on link at bounding box center [8, 21] width 16 height 10
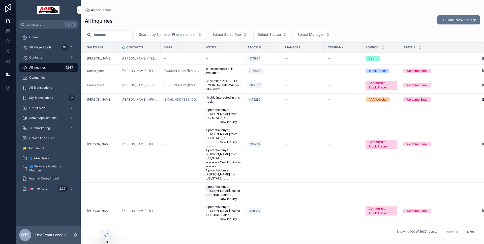
click at [78, 235] on div "DTS Dev Team Sonorus" at bounding box center [48, 235] width 65 height 18
click at [8, 50] on icon at bounding box center [8, 52] width 3 height 4
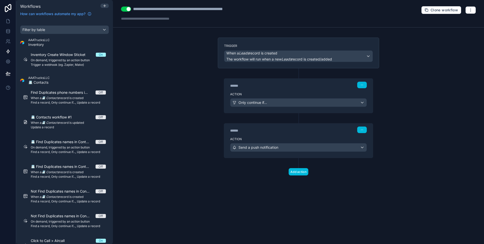
click at [286, 41] on div "Trigger When a Leads record is created The workflow will run when a new Leads r…" at bounding box center [298, 53] width 161 height 31
click at [287, 47] on label "Trigger" at bounding box center [298, 46] width 149 height 4
click at [288, 58] on em "Leads" at bounding box center [286, 59] width 10 height 4
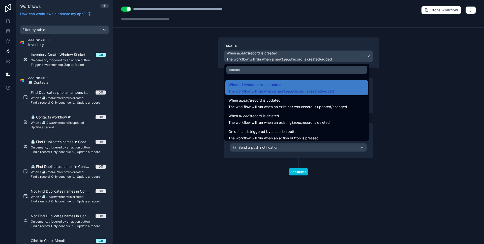
click at [288, 58] on div at bounding box center [242, 122] width 484 height 244
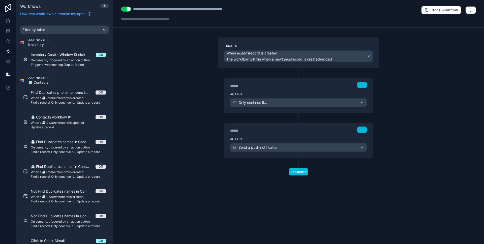
click at [270, 100] on div "Only continue if..." at bounding box center [298, 103] width 136 height 8
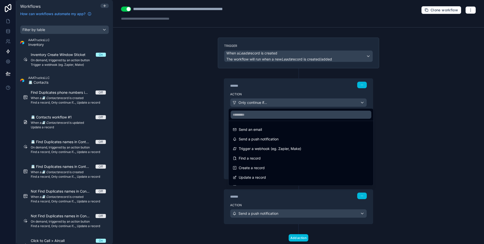
click at [270, 100] on div at bounding box center [242, 122] width 484 height 244
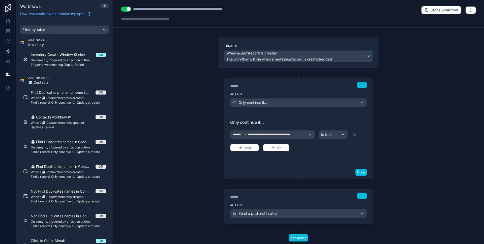
click at [295, 195] on div "******" at bounding box center [268, 196] width 76 height 5
click at [296, 196] on div "******" at bounding box center [268, 196] width 76 height 5
click at [305, 197] on div "****** Step 2" at bounding box center [298, 196] width 137 height 7
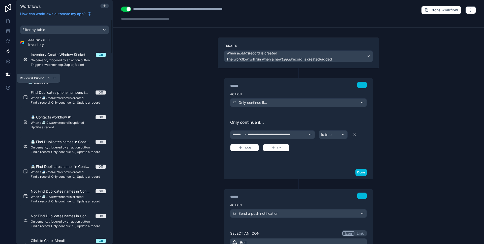
click at [13, 71] on button at bounding box center [8, 74] width 11 height 14
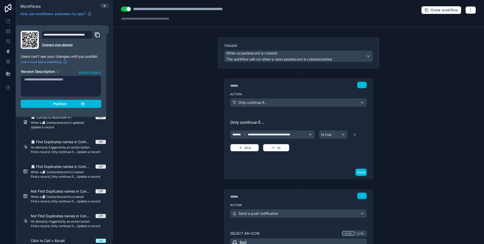
click at [60, 100] on button "Publish" at bounding box center [61, 104] width 81 height 8
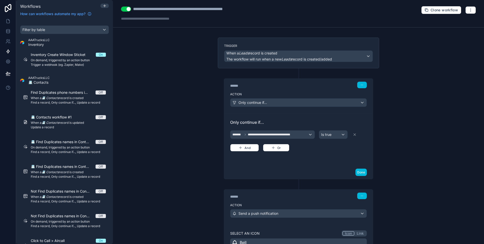
click at [157, 94] on div "**********" at bounding box center [298, 122] width 371 height 244
click at [335, 133] on div "Is true" at bounding box center [333, 135] width 28 height 8
click at [335, 133] on div at bounding box center [242, 122] width 484 height 244
click at [309, 134] on div "**********" at bounding box center [272, 135] width 84 height 8
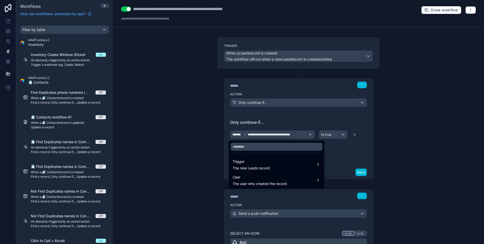
click at [290, 165] on div "Trigger The new Leads record" at bounding box center [277, 165] width 88 height 12
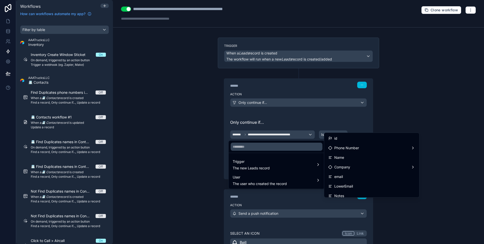
scroll to position [84, 0]
click at [417, 110] on div at bounding box center [242, 122] width 484 height 244
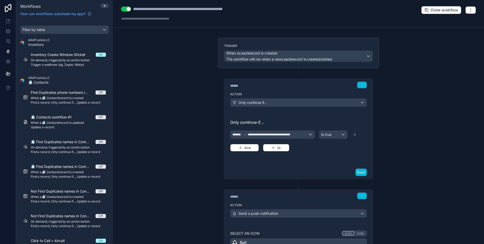
click at [358, 172] on button "Done" at bounding box center [360, 172] width 11 height 7
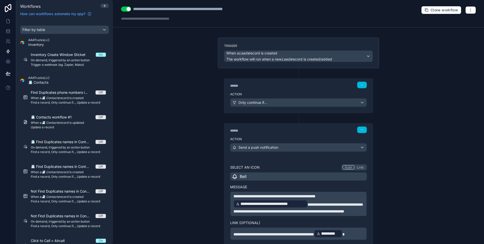
scroll to position [87, 0]
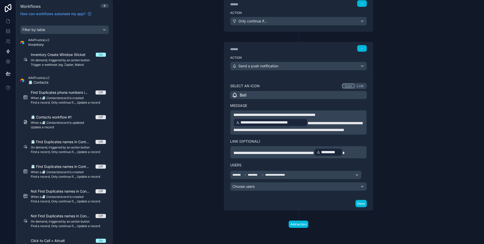
click at [359, 202] on button "Done" at bounding box center [360, 203] width 11 height 7
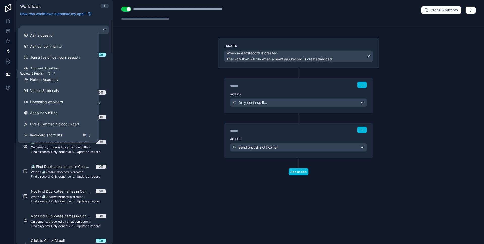
click at [7, 76] on button at bounding box center [8, 74] width 11 height 14
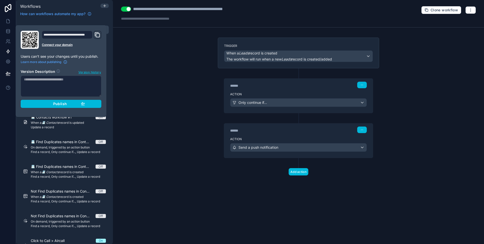
click at [41, 100] on button "Publish" at bounding box center [61, 104] width 81 height 8
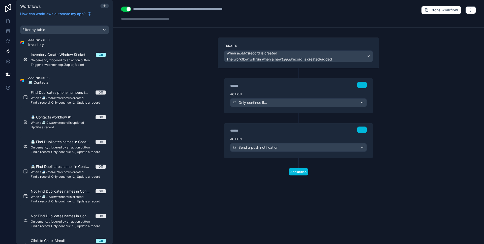
click at [141, 101] on div "**********" at bounding box center [298, 122] width 371 height 244
click at [7, 20] on icon at bounding box center [8, 21] width 5 height 5
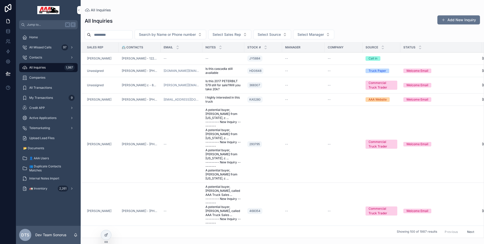
click at [72, 237] on div "DTS Dev Team Sonorus" at bounding box center [48, 235] width 65 height 18
click at [73, 235] on div "DTS Dev Team Sonorus" at bounding box center [48, 235] width 65 height 18
click at [74, 235] on icon "scrollable content" at bounding box center [76, 235] width 4 height 4
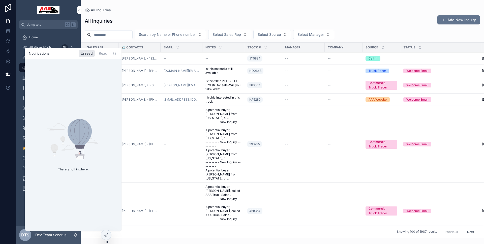
click at [74, 235] on icon "scrollable content" at bounding box center [76, 235] width 4 height 4
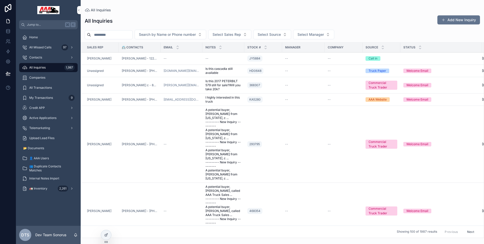
click at [10, 154] on div at bounding box center [8, 122] width 16 height 244
click at [7, 53] on icon at bounding box center [8, 51] width 5 height 5
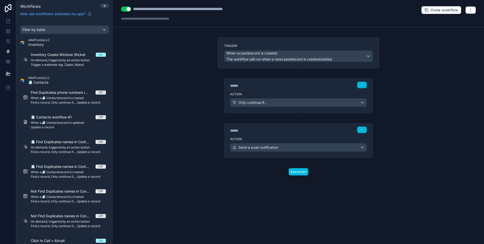
click at [267, 85] on div "******" at bounding box center [268, 85] width 76 height 5
click at [267, 88] on div "****** Step 1" at bounding box center [298, 85] width 149 height 12
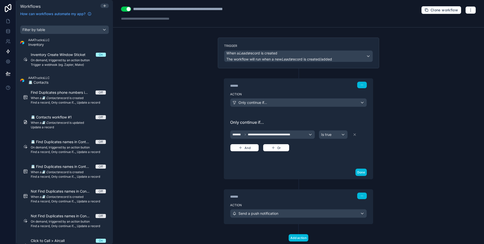
click at [293, 193] on div "****** Step 2" at bounding box center [298, 196] width 137 height 7
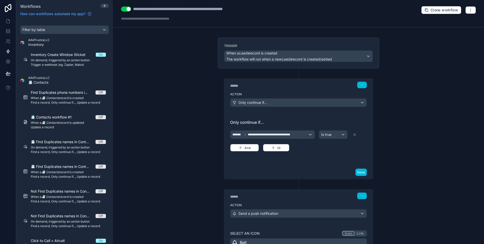
click at [328, 61] on span "The workflow will run when a new Leads record is created/added" at bounding box center [279, 59] width 106 height 5
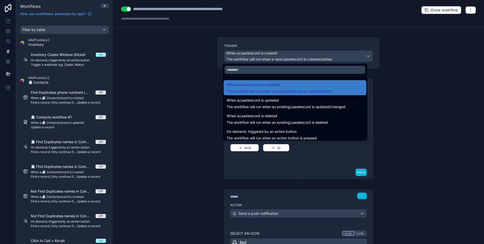
click at [300, 104] on span "The workflow will run when an existing Leads record is updated/changed" at bounding box center [286, 106] width 119 height 5
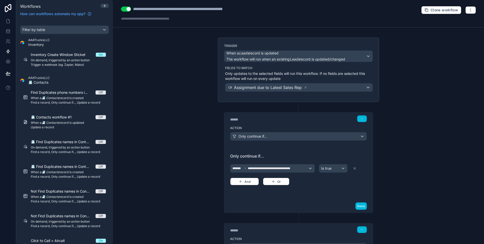
click at [6, 21] on icon at bounding box center [8, 21] width 5 height 5
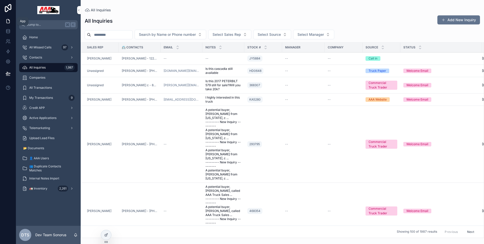
click at [6, 21] on icon at bounding box center [8, 21] width 5 height 5
click at [12, 52] on link at bounding box center [8, 51] width 16 height 10
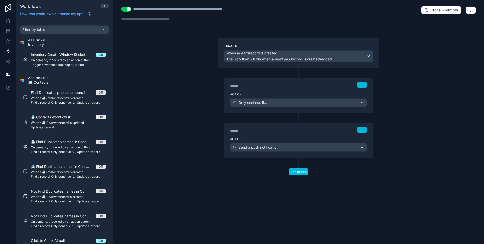
click at [297, 74] on icon at bounding box center [298, 73] width 5 height 5
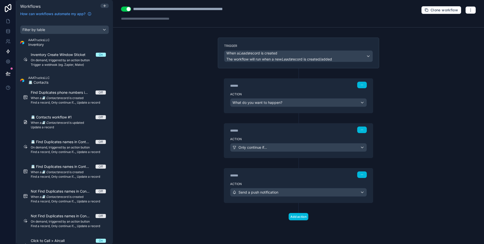
click at [287, 101] on div "What do you want to happen?" at bounding box center [298, 103] width 136 height 8
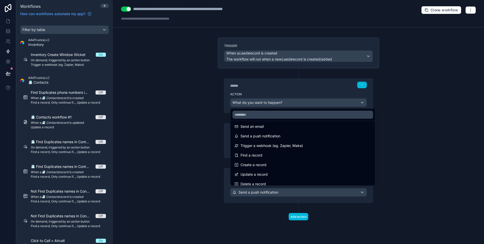
scroll to position [18, 0]
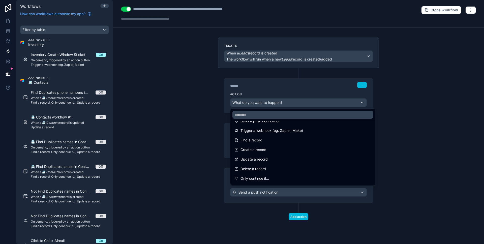
click at [300, 156] on div "Update a record" at bounding box center [302, 159] width 137 height 6
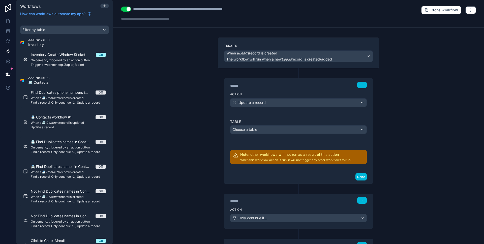
click at [357, 86] on button "button" at bounding box center [362, 85] width 10 height 7
click at [359, 104] on icon at bounding box center [359, 104] width 3 height 0
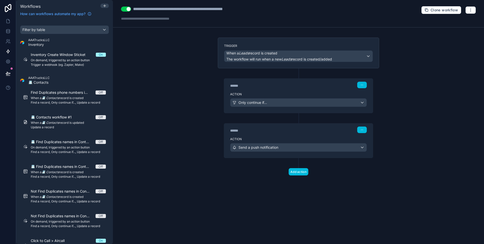
click at [308, 95] on label "Action" at bounding box center [298, 94] width 137 height 4
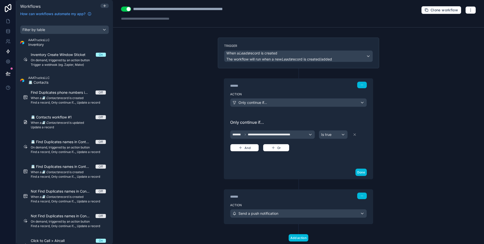
click at [359, 173] on button "Done" at bounding box center [360, 172] width 11 height 7
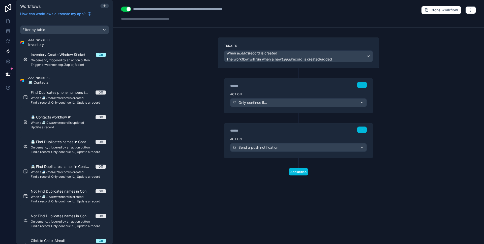
click at [276, 59] on span "The workflow will run when a new Leads record is created/added" at bounding box center [279, 59] width 106 height 4
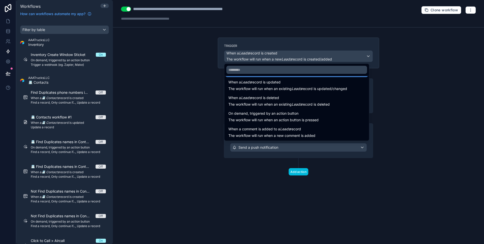
click at [201, 110] on div at bounding box center [242, 122] width 484 height 244
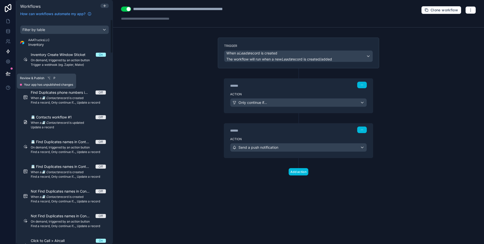
click at [6, 74] on icon at bounding box center [8, 73] width 5 height 5
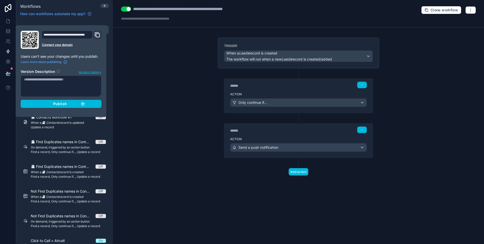
click at [37, 101] on button "Publish" at bounding box center [61, 104] width 81 height 8
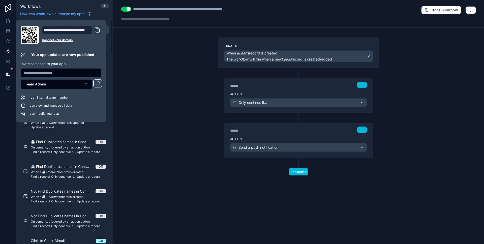
click at [127, 98] on div "**********" at bounding box center [298, 122] width 371 height 244
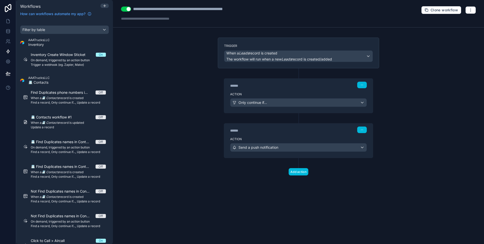
click at [282, 133] on div "******" at bounding box center [268, 130] width 76 height 5
click at [280, 135] on div "Action Send a push notification" at bounding box center [298, 146] width 149 height 23
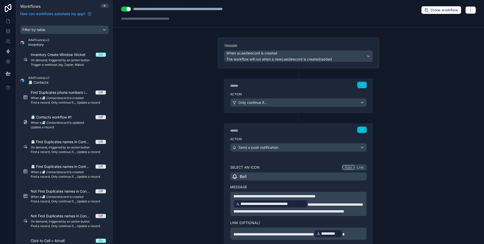
click at [471, 9] on button "button" at bounding box center [470, 10] width 11 height 8
click at [416, 61] on div "**********" at bounding box center [298, 122] width 371 height 244
click at [469, 10] on button "button" at bounding box center [470, 10] width 11 height 8
click at [449, 33] on button "Run history" at bounding box center [449, 30] width 36 height 8
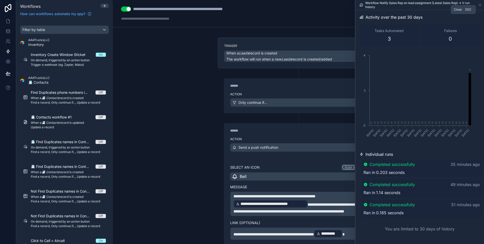
click at [480, 6] on icon at bounding box center [480, 5] width 4 height 4
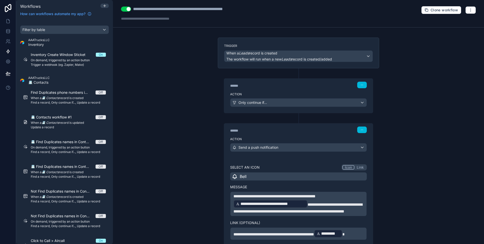
click at [269, 9] on div "**********" at bounding box center [298, 13] width 371 height 27
click at [252, 10] on div "**********" at bounding box center [298, 13] width 371 height 27
click at [248, 8] on div "**********" at bounding box center [192, 9] width 118 height 6
type div "**********"
click at [163, 74] on div "**********" at bounding box center [298, 122] width 371 height 244
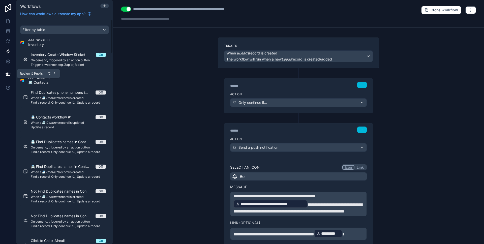
click at [7, 74] on icon at bounding box center [8, 73] width 5 height 5
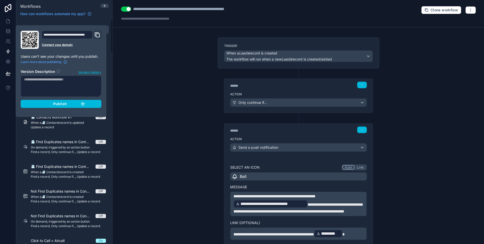
click at [39, 102] on div "Publish" at bounding box center [61, 104] width 48 height 5
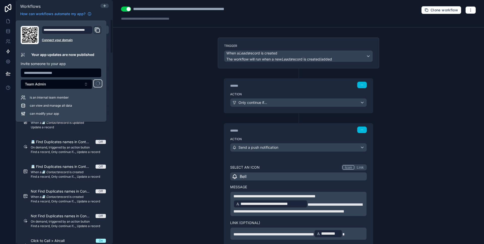
click at [153, 98] on div "**********" at bounding box center [298, 122] width 371 height 244
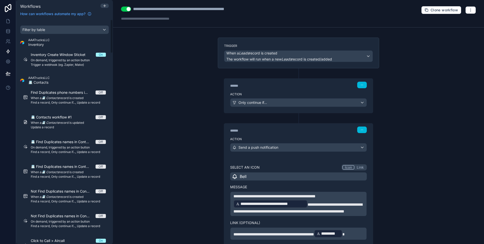
click at [11, 22] on link at bounding box center [8, 21] width 16 height 10
